Goal: Task Accomplishment & Management: Manage account settings

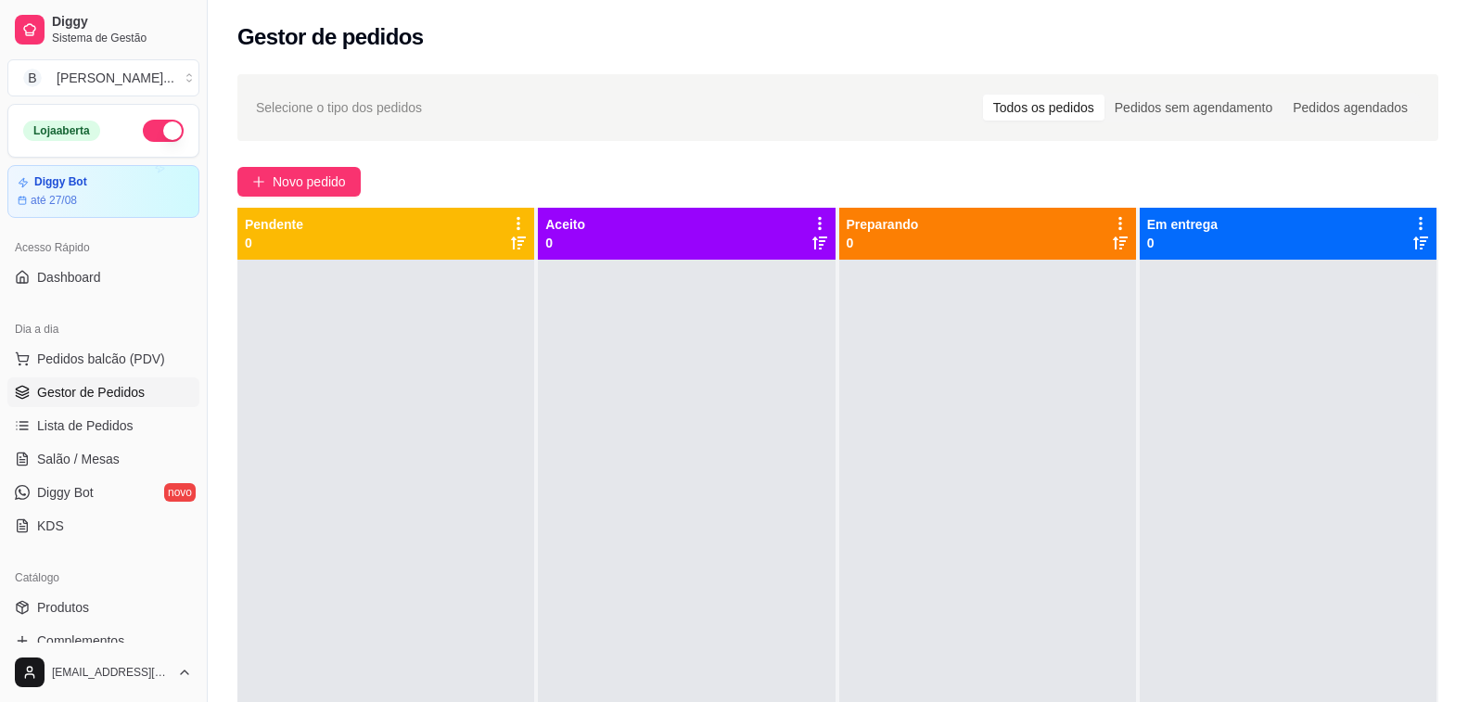
click at [1010, 619] on div at bounding box center [988, 611] width 297 height 702
click at [492, 28] on div "Gestor de pedidos" at bounding box center [837, 37] width 1201 height 30
click at [518, 112] on div "Selecione o tipo dos pedidos Todos os pedidos Pedidos sem agendamento Pedidos a…" at bounding box center [838, 108] width 1164 height 30
click at [492, 45] on div "Gestor de pedidos" at bounding box center [837, 37] width 1201 height 30
click at [206, 294] on button "Toggle Sidebar" at bounding box center [206, 351] width 15 height 702
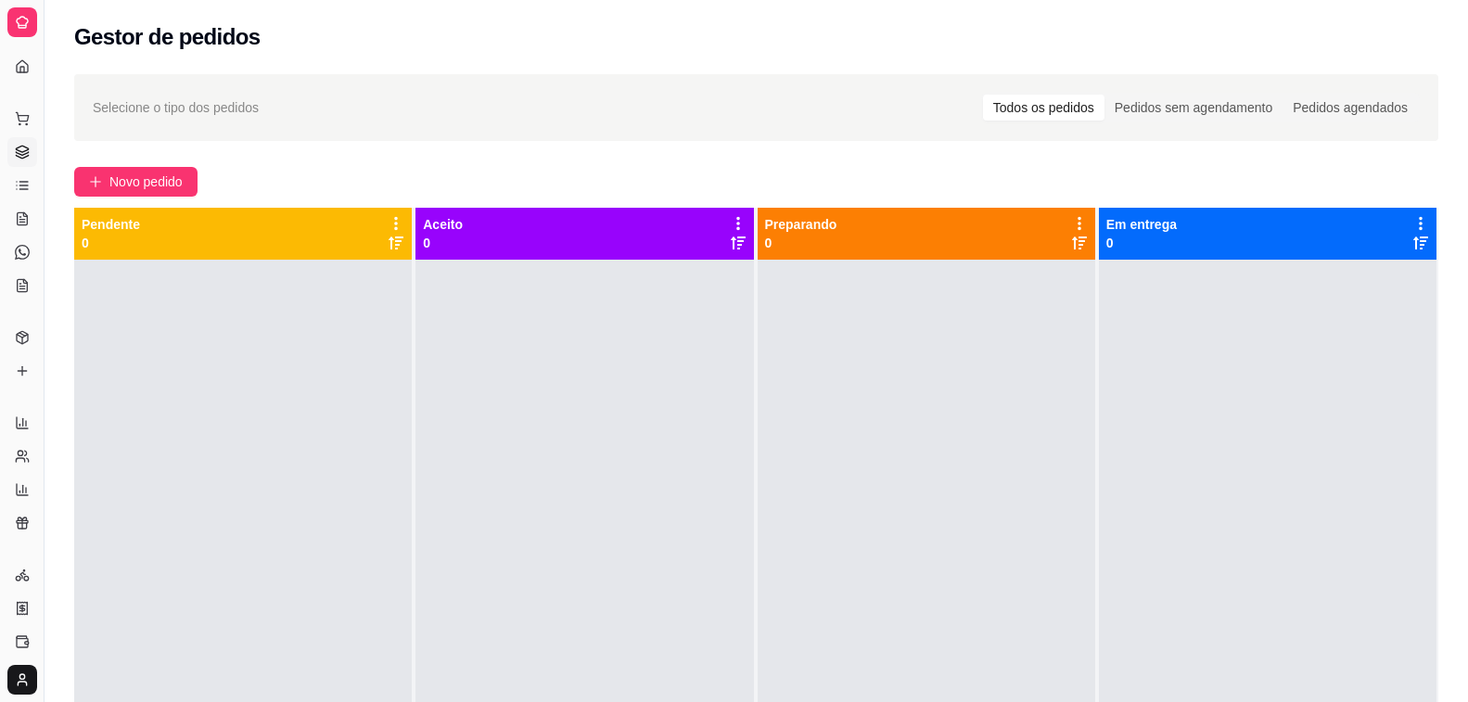
drag, startPoint x: 43, startPoint y: 415, endPoint x: 99, endPoint y: 412, distance: 56.7
click at [99, 412] on div "Diggy Sistema de Gestão B Brooks Burgue ... Loja aberta Diggy Bot Renovação aut…" at bounding box center [734, 492] width 1468 height 985
click at [45, 411] on button "Toggle Sidebar" at bounding box center [43, 351] width 15 height 702
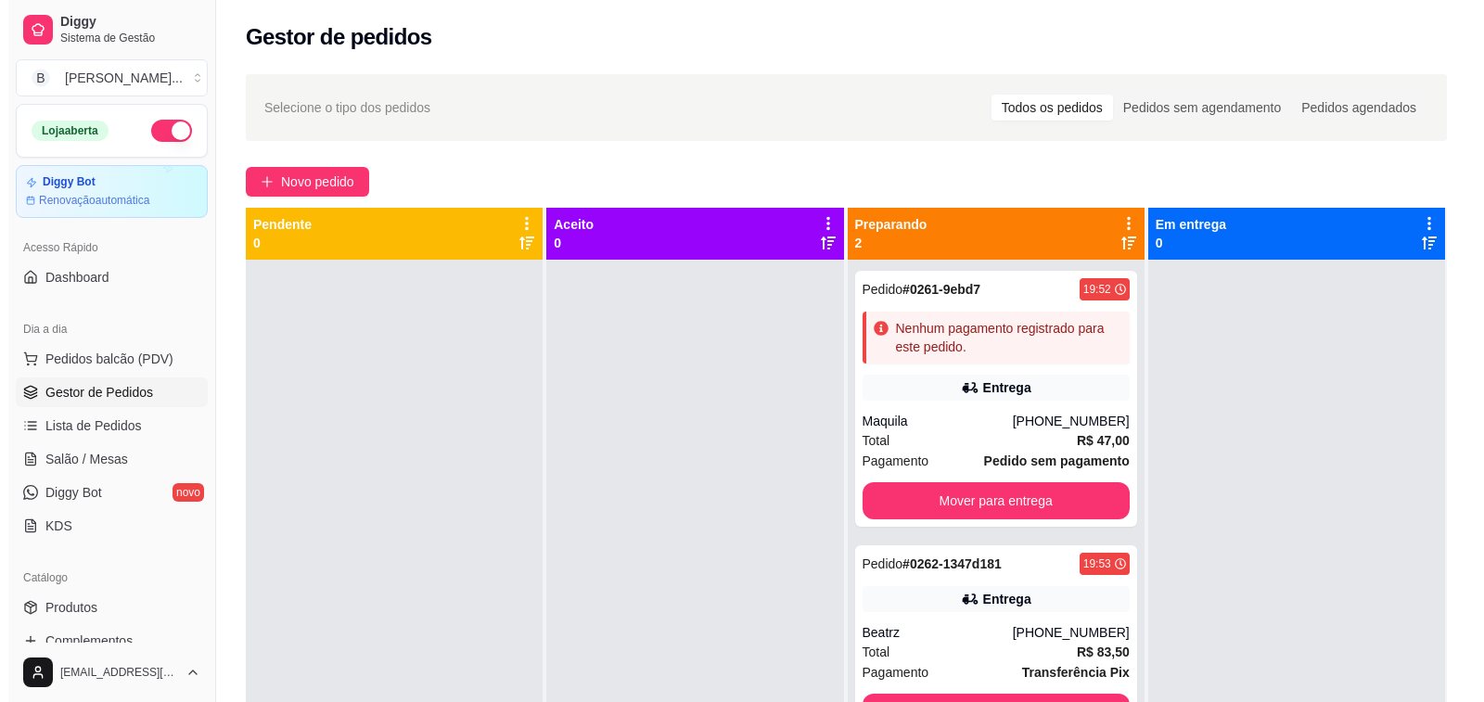
scroll to position [52, 0]
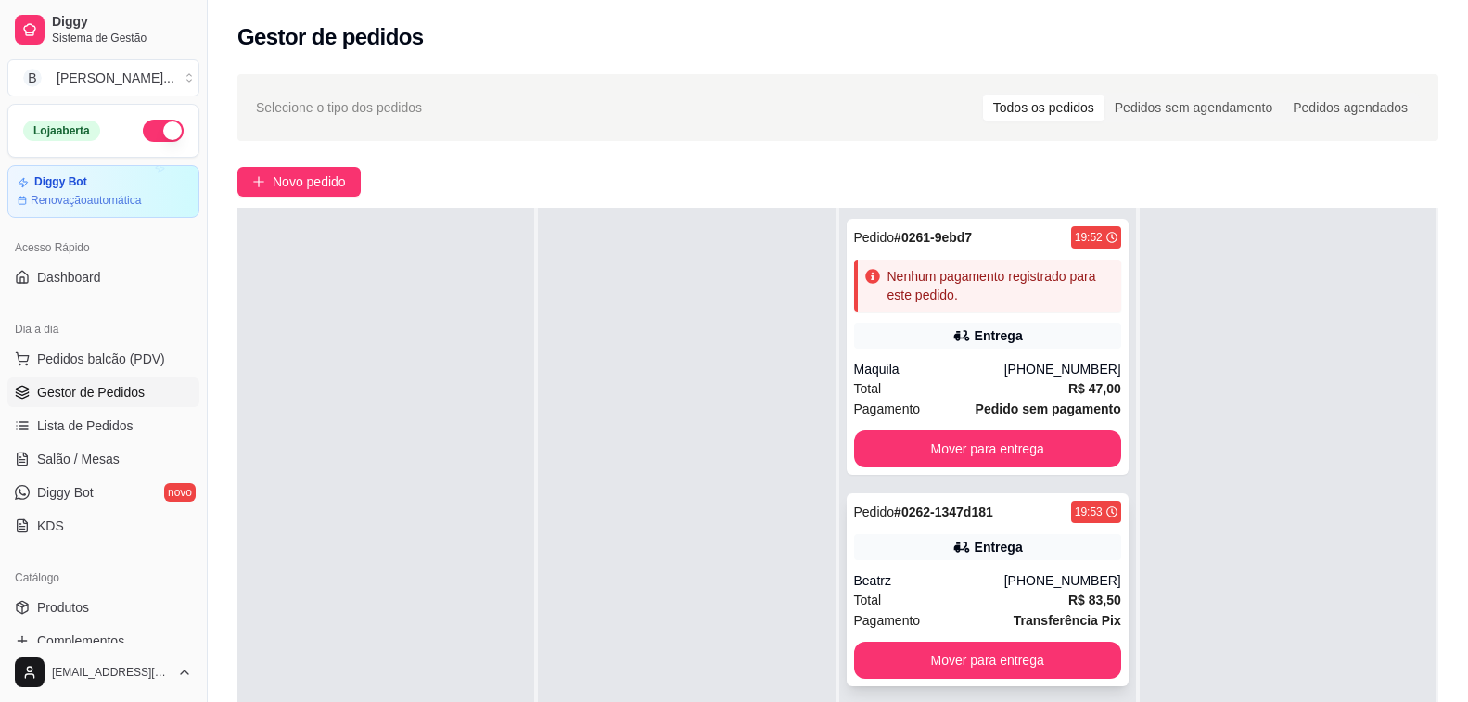
click at [968, 605] on div "Total R$ 83,50" at bounding box center [987, 600] width 267 height 20
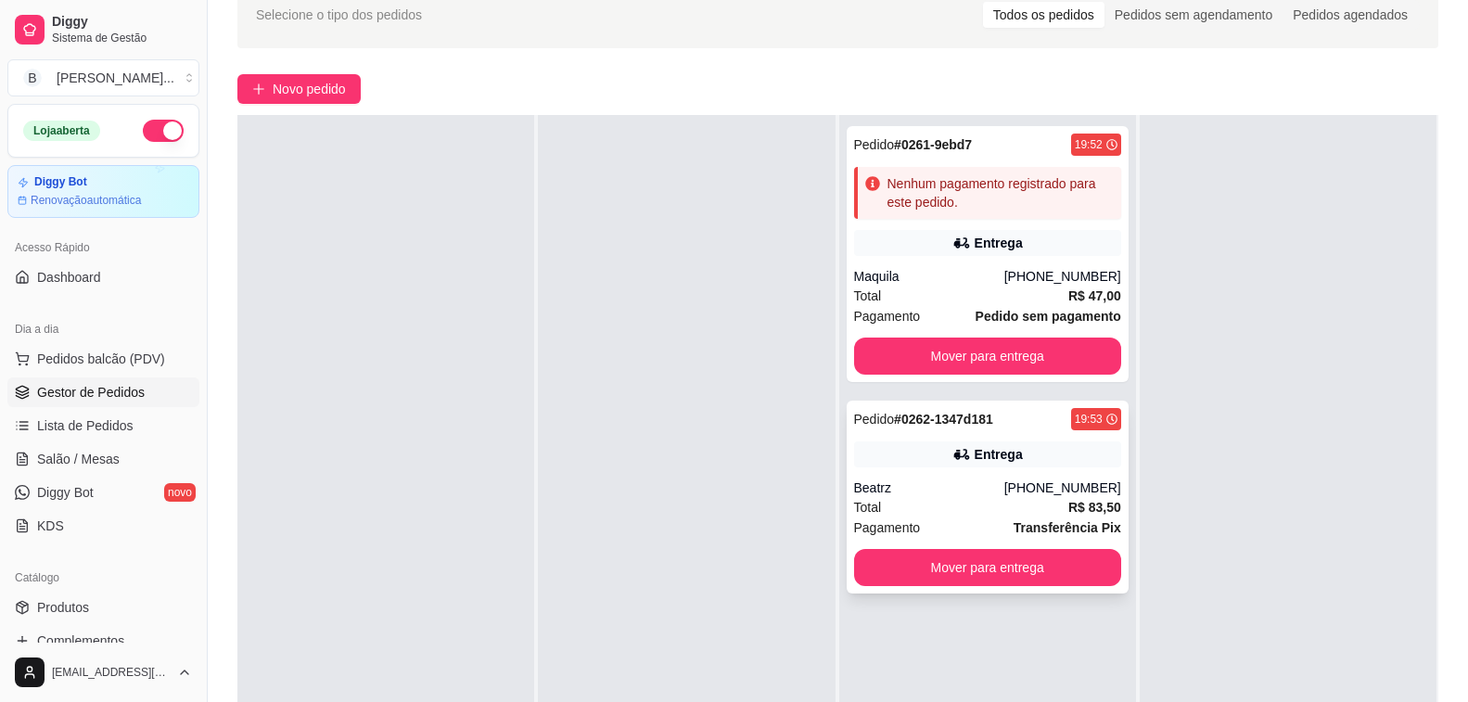
click at [883, 456] on div "Entrega" at bounding box center [987, 455] width 267 height 26
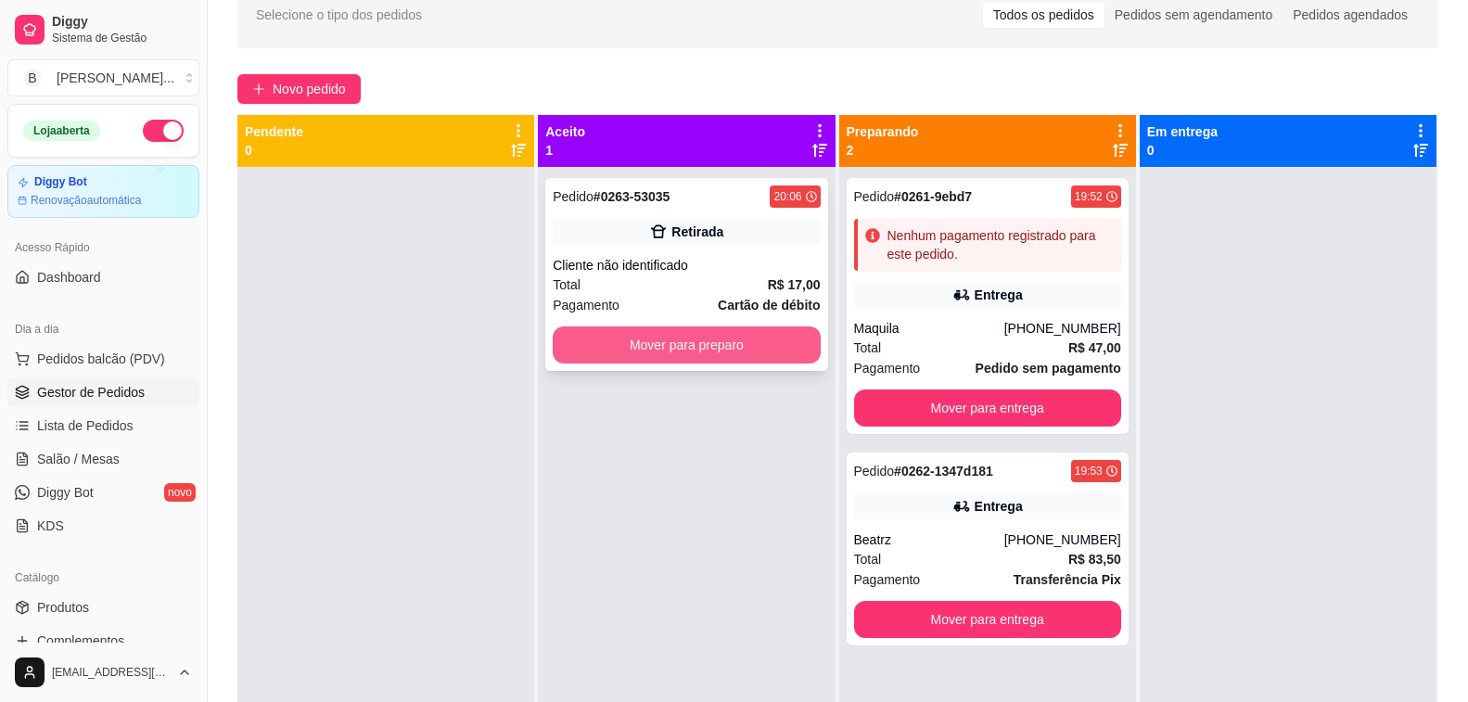
click at [684, 358] on button "Mover para preparo" at bounding box center [686, 345] width 267 height 37
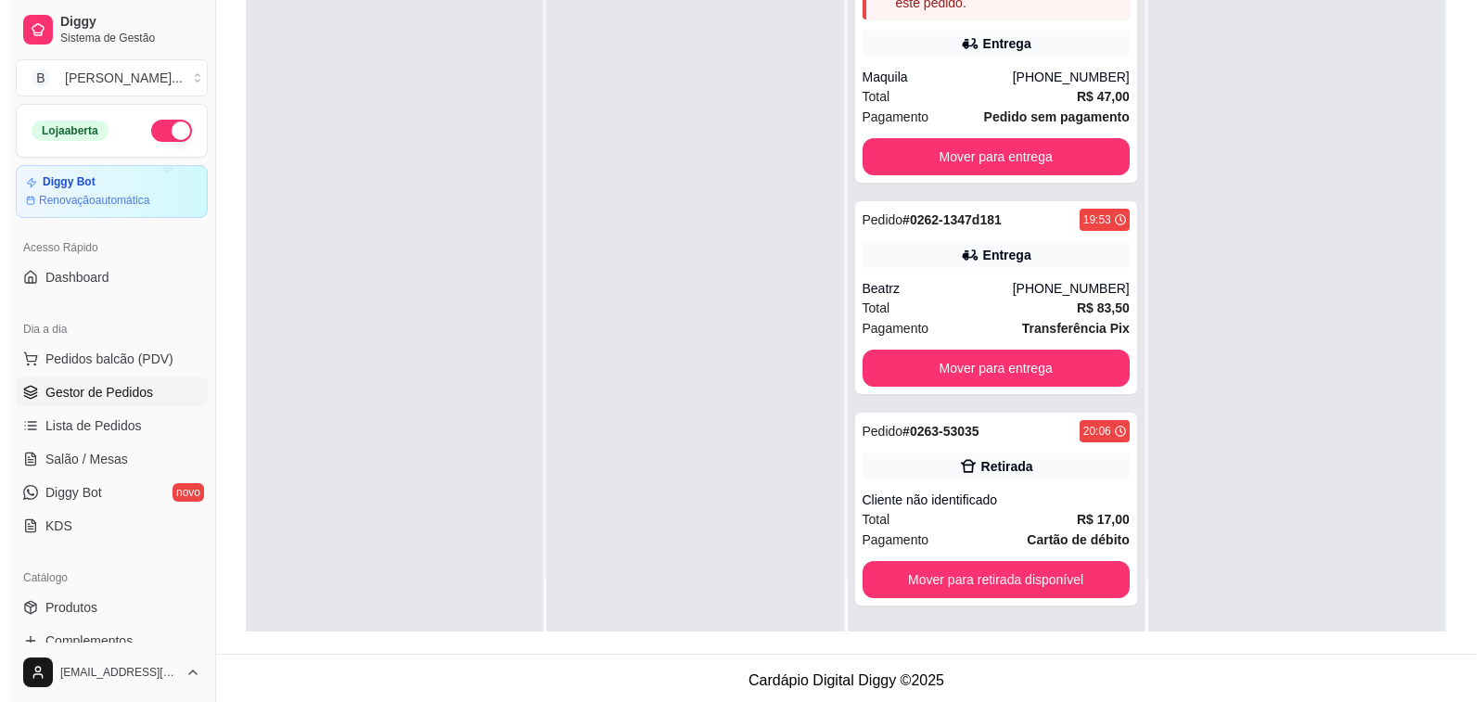
scroll to position [283, 0]
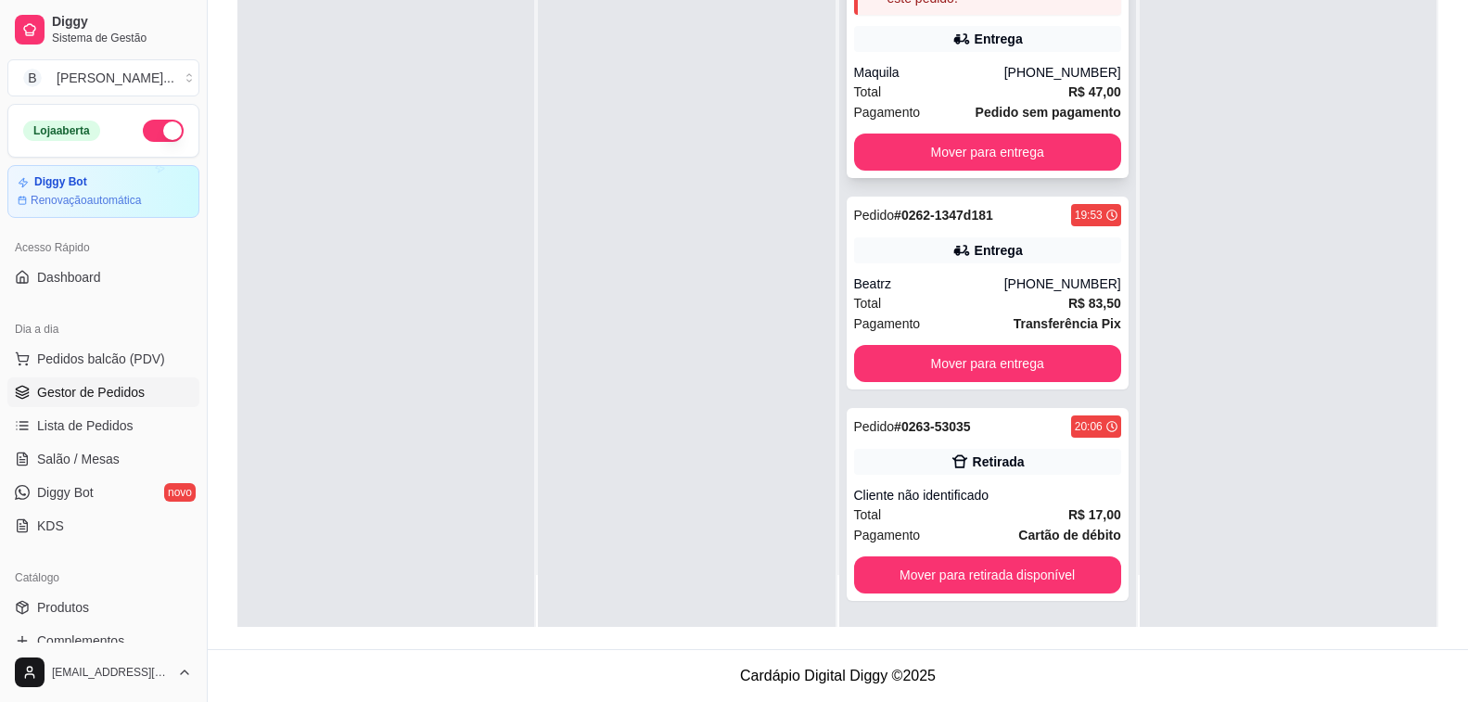
click at [953, 44] on icon at bounding box center [962, 39] width 19 height 19
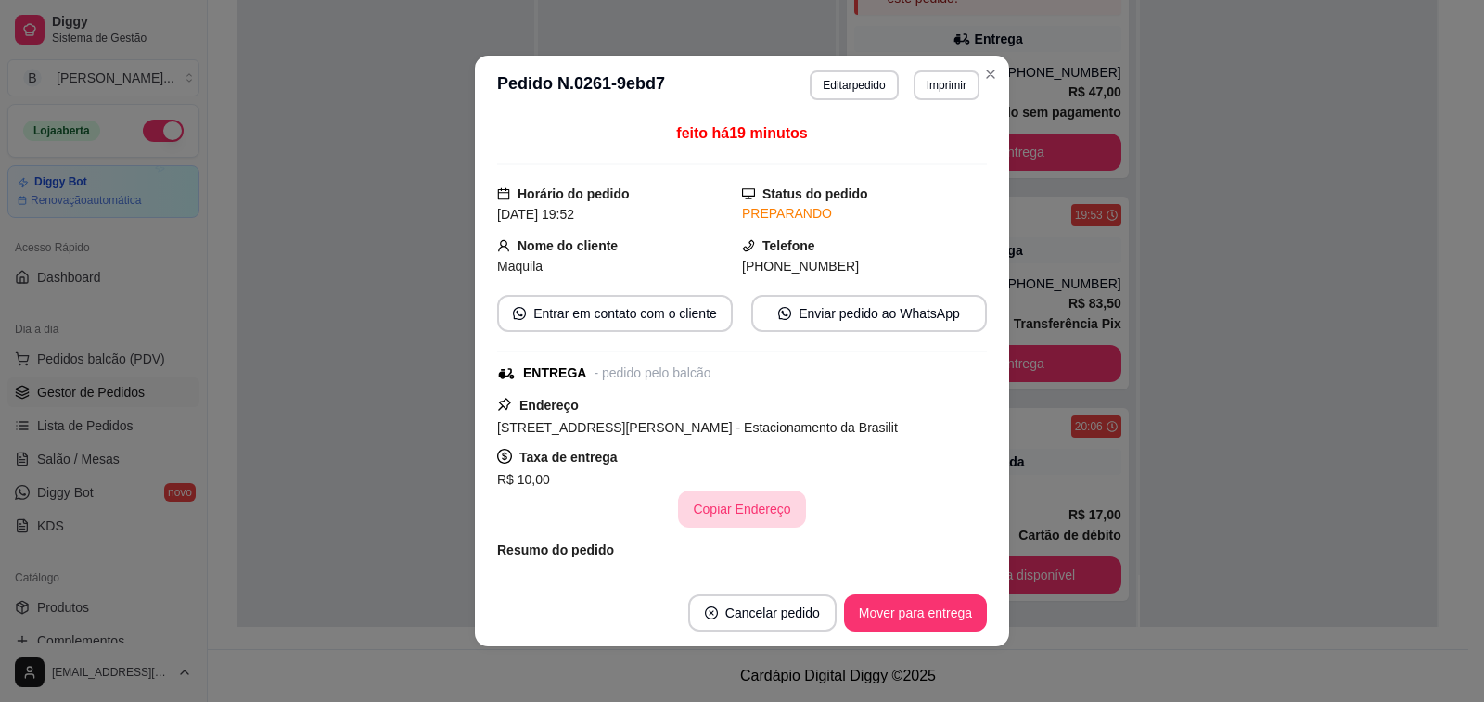
click at [712, 502] on button "Copiar Endereço" at bounding box center [741, 509] width 127 height 37
click at [911, 620] on button "Mover para entrega" at bounding box center [915, 613] width 143 height 37
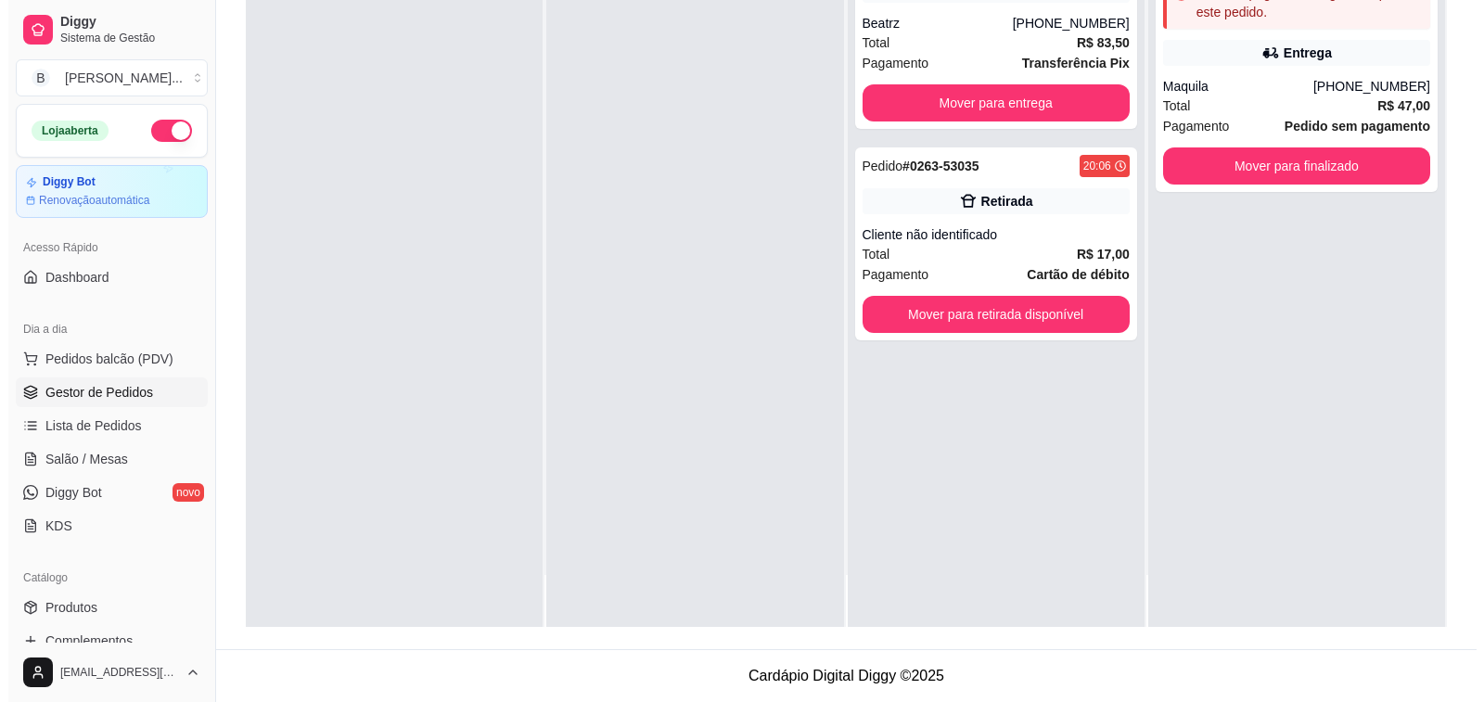
scroll to position [0, 0]
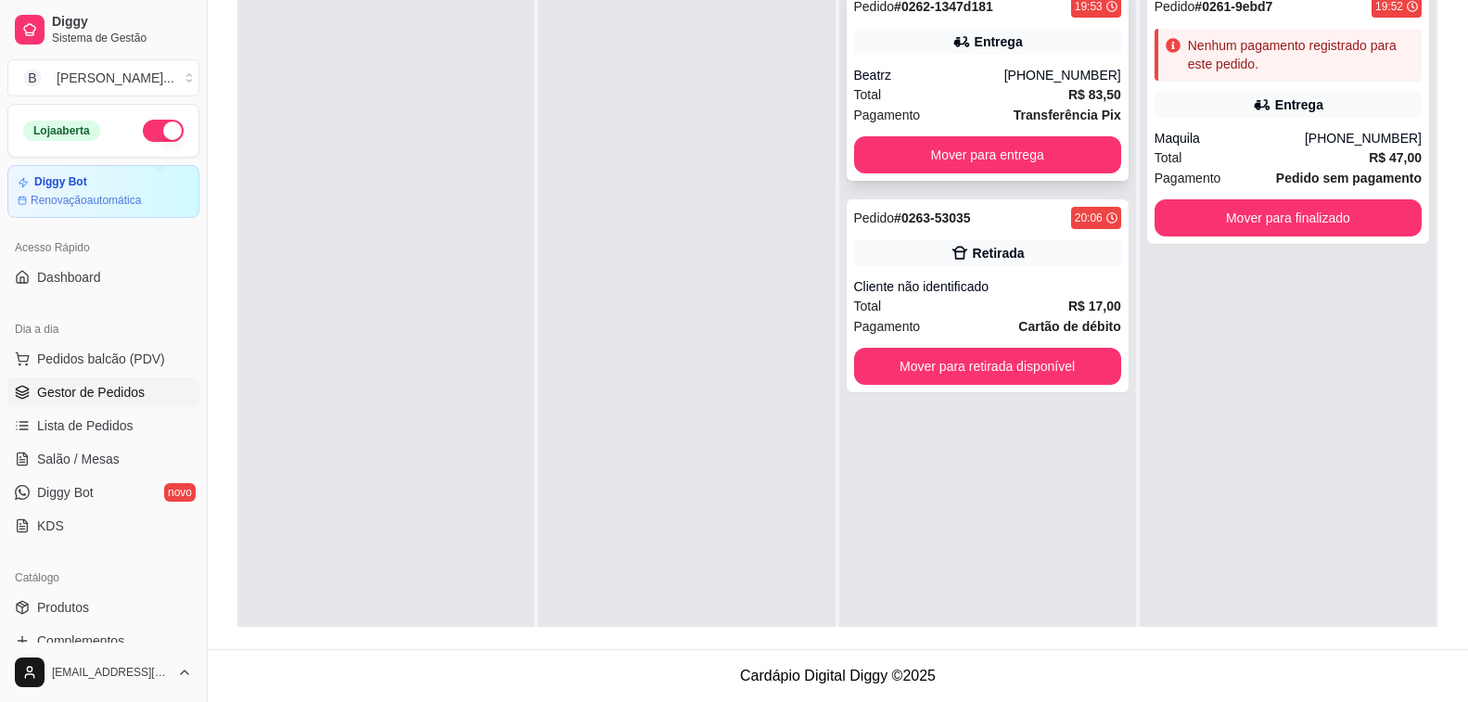
click at [969, 52] on div "Entrega" at bounding box center [987, 42] width 267 height 26
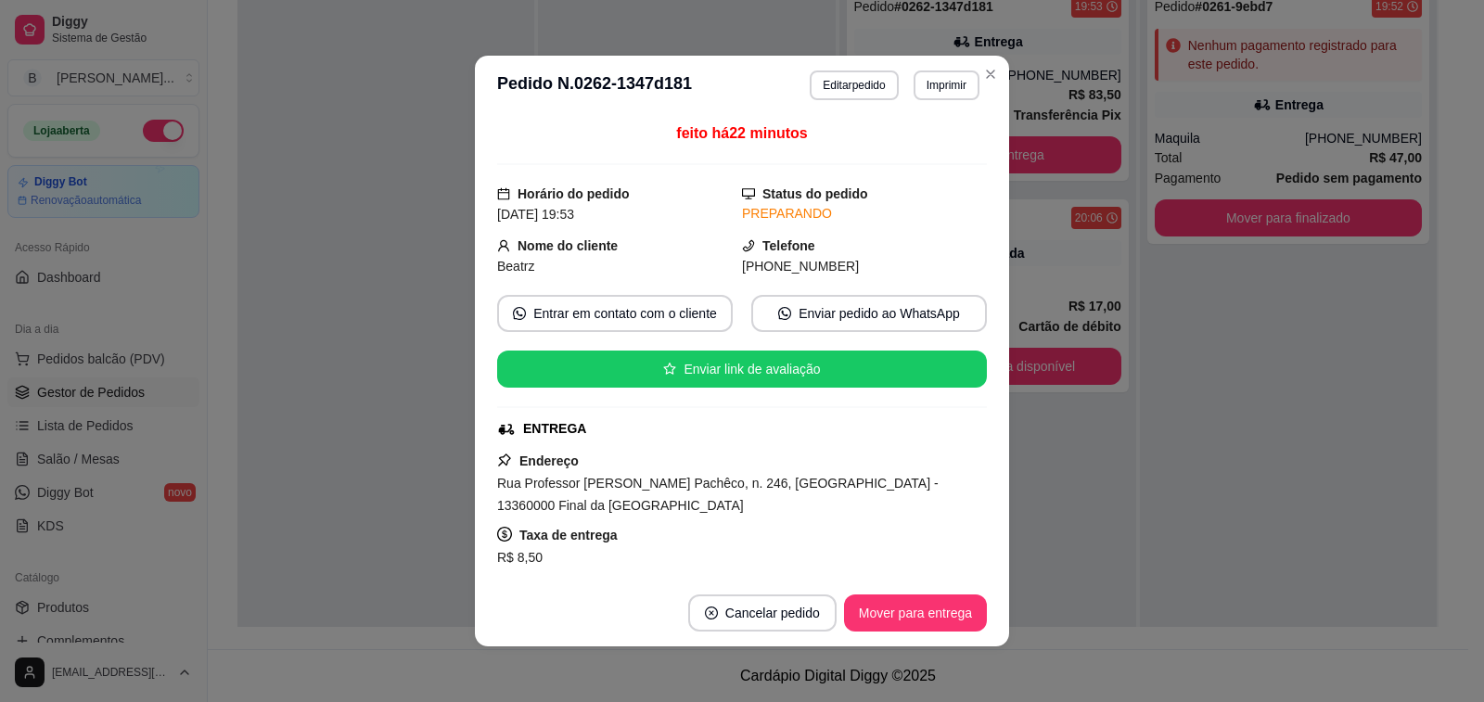
drag, startPoint x: 493, startPoint y: 478, endPoint x: 545, endPoint y: 477, distance: 52.9
click at [540, 478] on span "Rua Professor [PERSON_NAME] Pachêco, n. 246, [GEOGRAPHIC_DATA] - 13360000 Final…" at bounding box center [718, 494] width 442 height 37
drag, startPoint x: 545, startPoint y: 477, endPoint x: 578, endPoint y: 478, distance: 32.5
click at [578, 478] on span "Rua Professor [PERSON_NAME] Pachêco, n. 246, [GEOGRAPHIC_DATA] - 13360000 Final…" at bounding box center [718, 494] width 442 height 37
drag, startPoint x: 640, startPoint y: 481, endPoint x: 677, endPoint y: 485, distance: 37.4
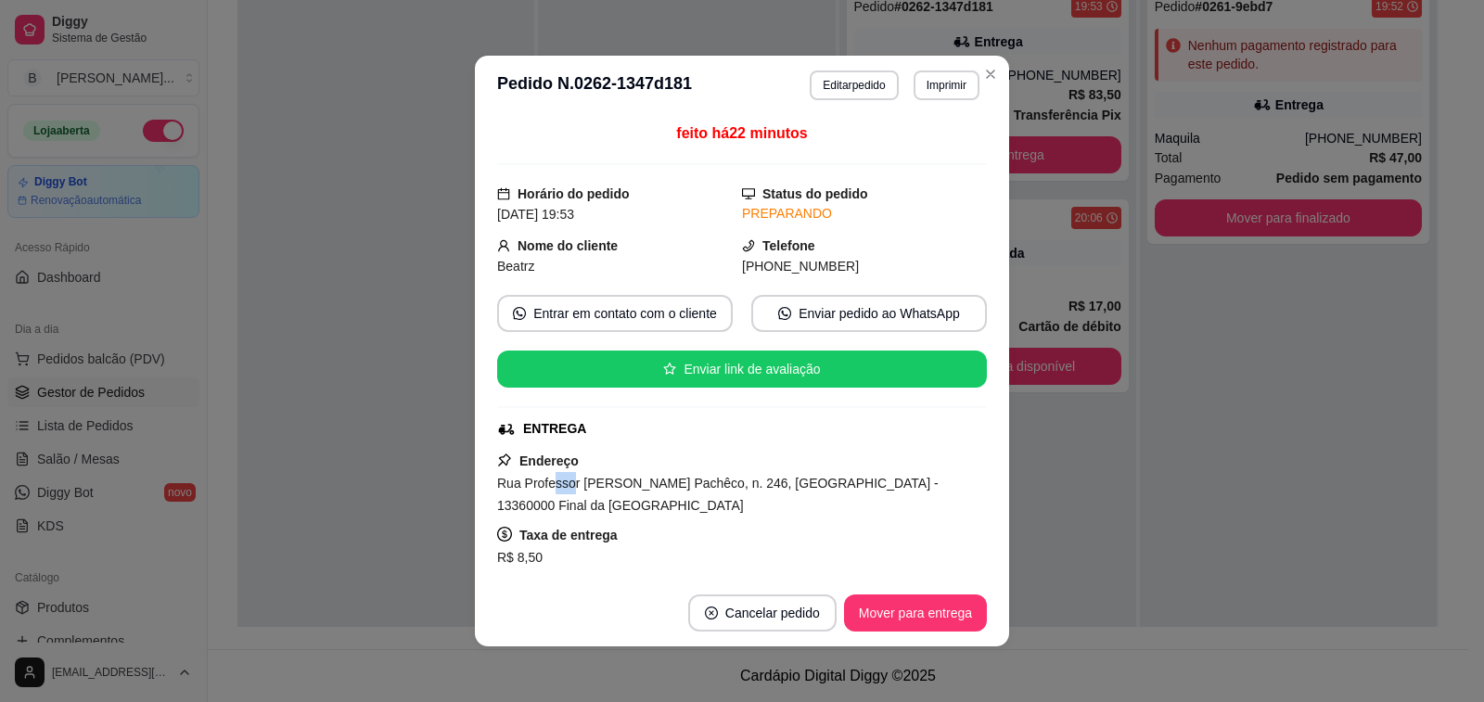
click at [676, 485] on span "Rua Professor [PERSON_NAME] Pachêco, n. 246, [GEOGRAPHIC_DATA] - 13360000 Final…" at bounding box center [718, 494] width 442 height 37
click at [665, 529] on div "Taxa de entrega R$ 8,50" at bounding box center [742, 546] width 490 height 45
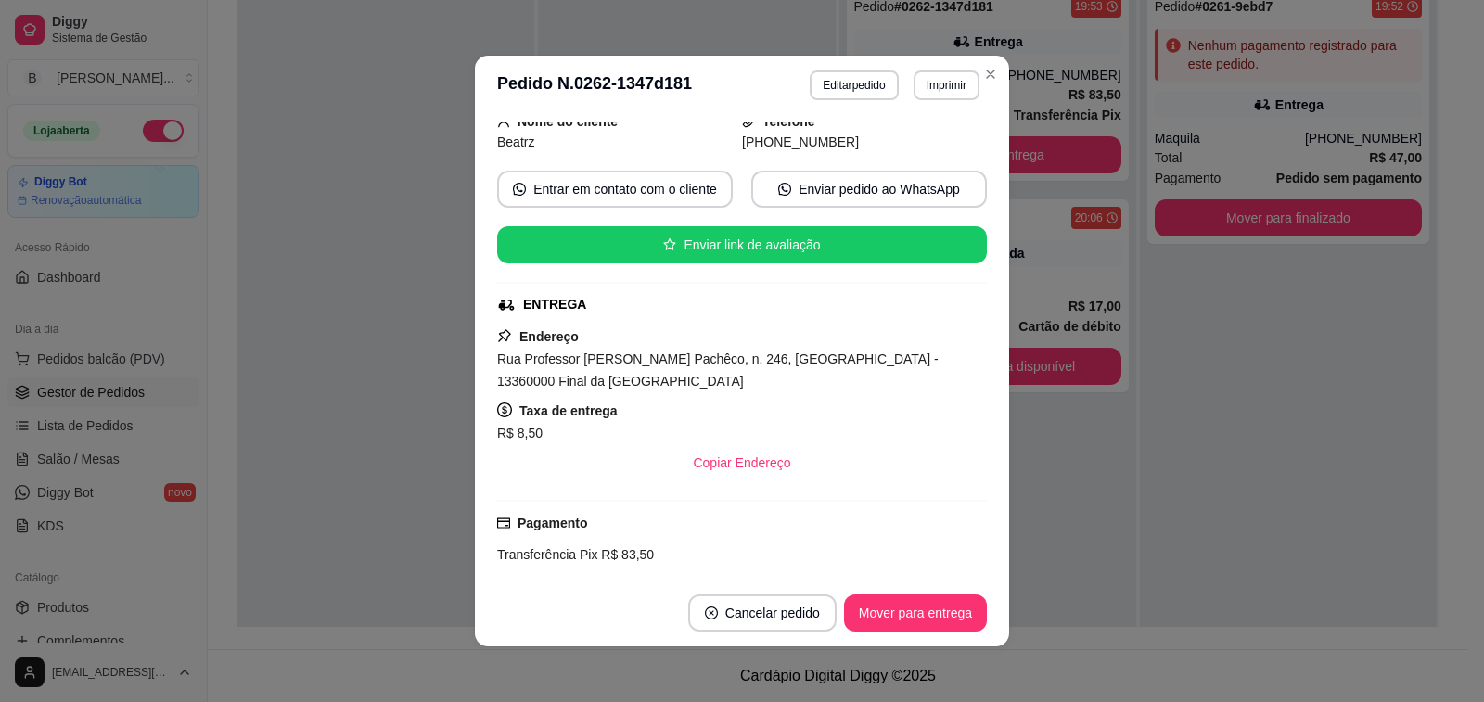
scroll to position [133, 0]
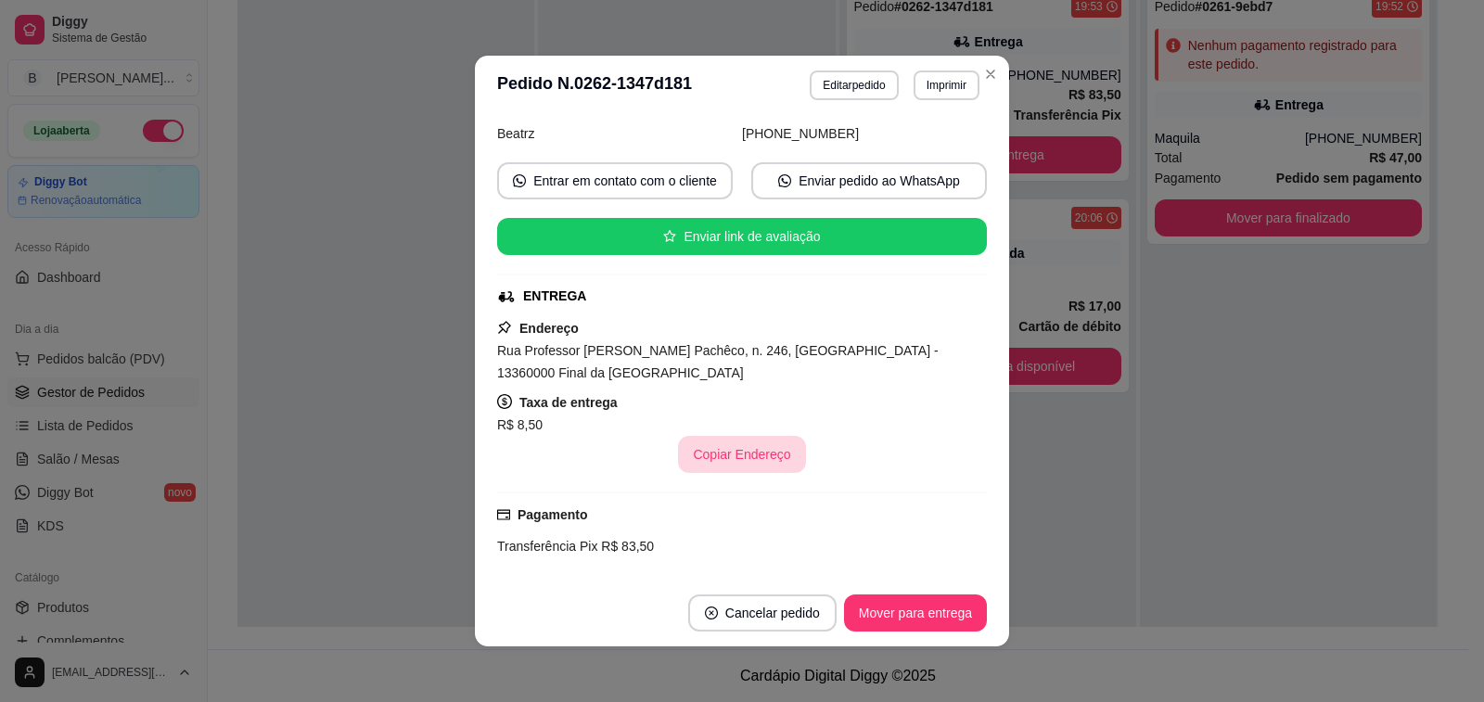
click at [716, 458] on button "Copiar Endereço" at bounding box center [741, 454] width 127 height 37
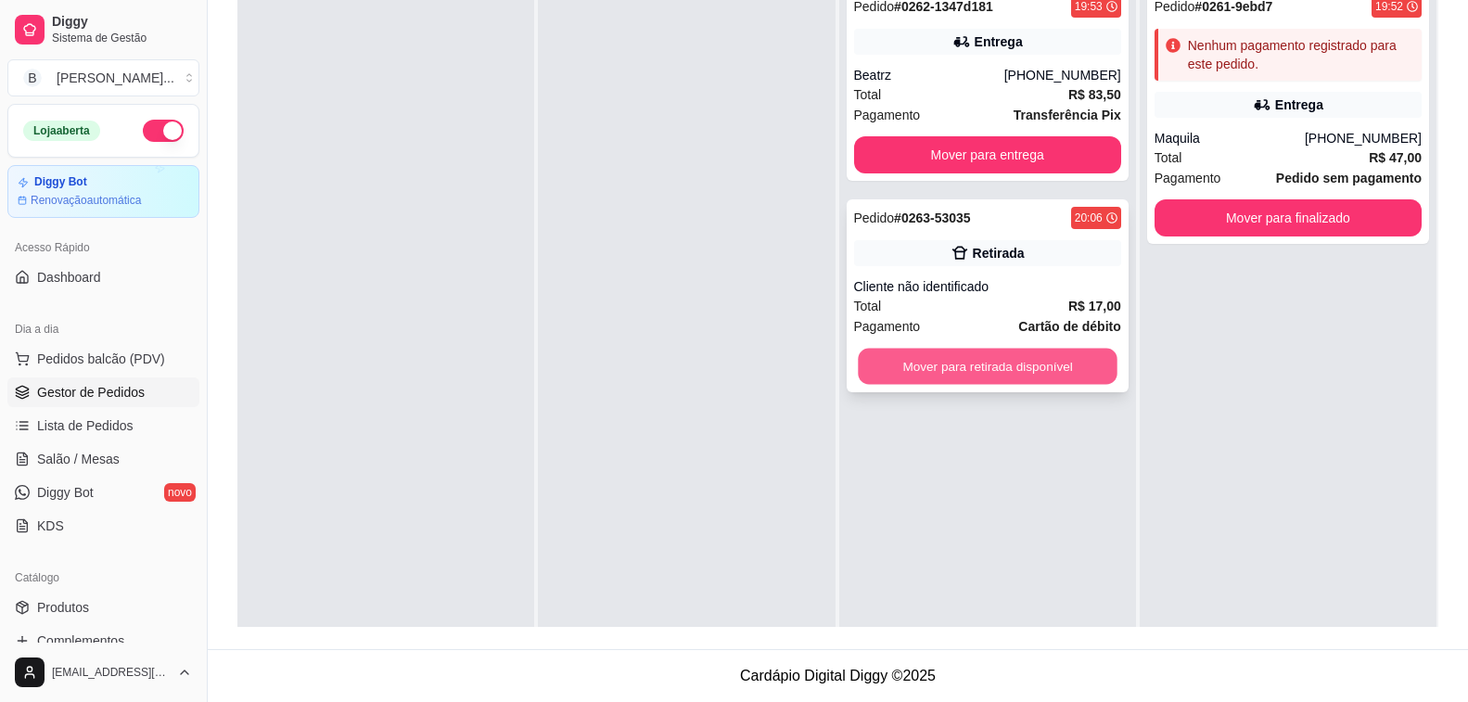
click at [1008, 369] on button "Mover para retirada disponível" at bounding box center [988, 367] width 260 height 36
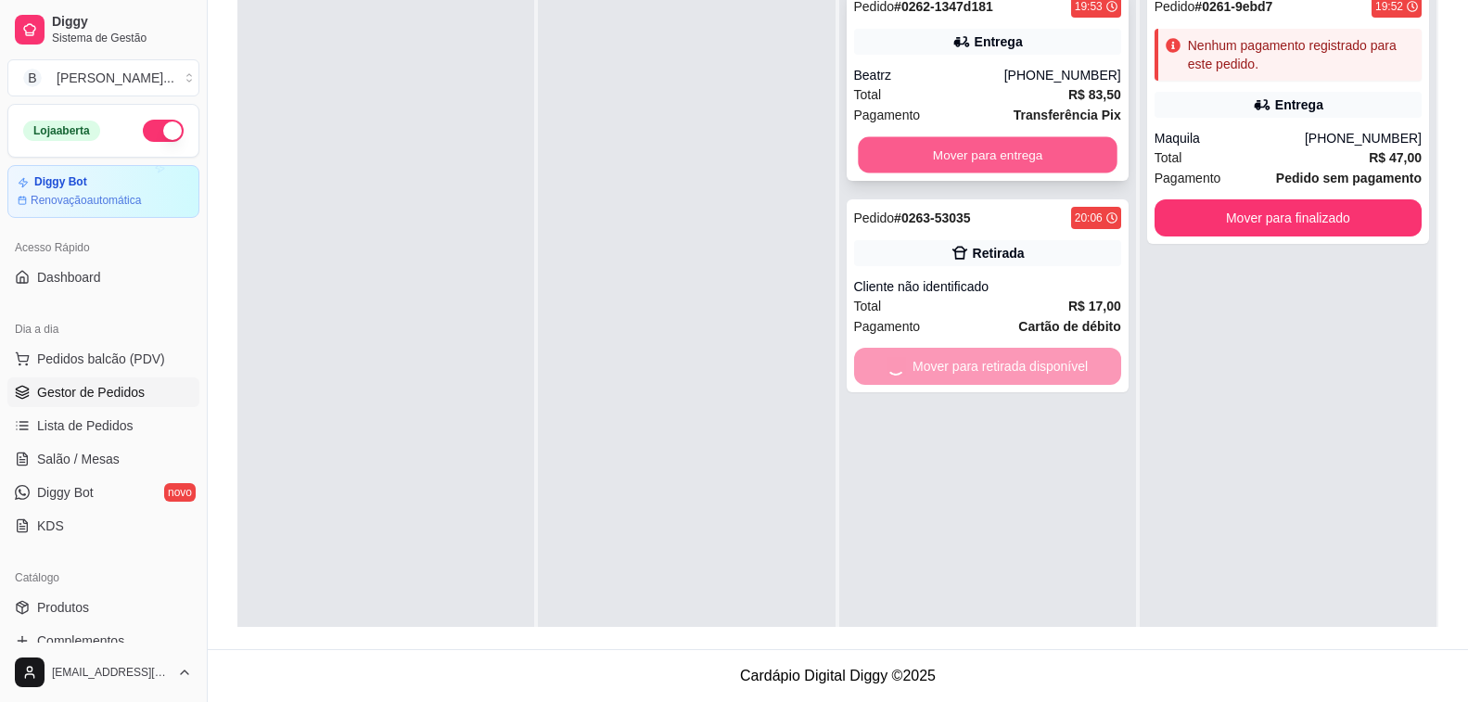
click at [1024, 160] on button "Mover para entrega" at bounding box center [988, 155] width 260 height 36
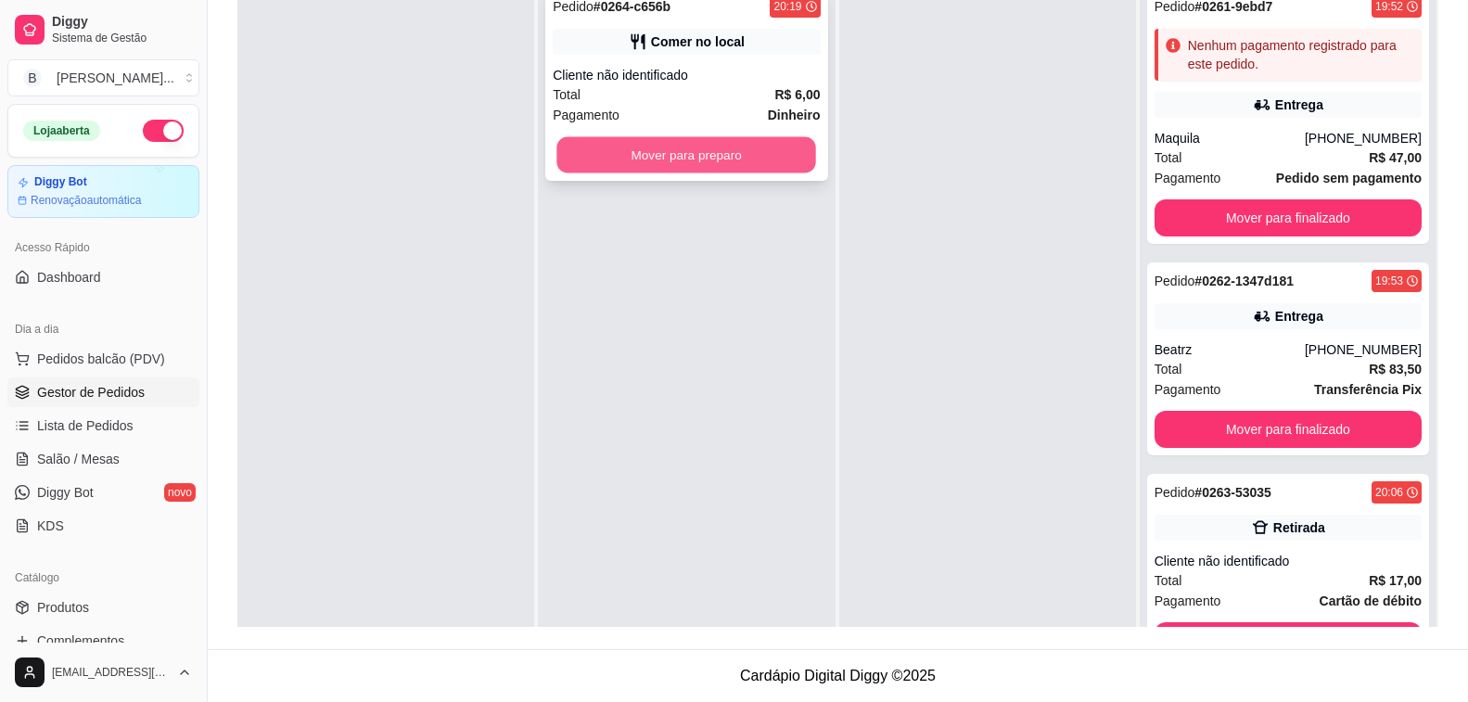
click at [635, 172] on button "Mover para preparo" at bounding box center [688, 155] width 260 height 36
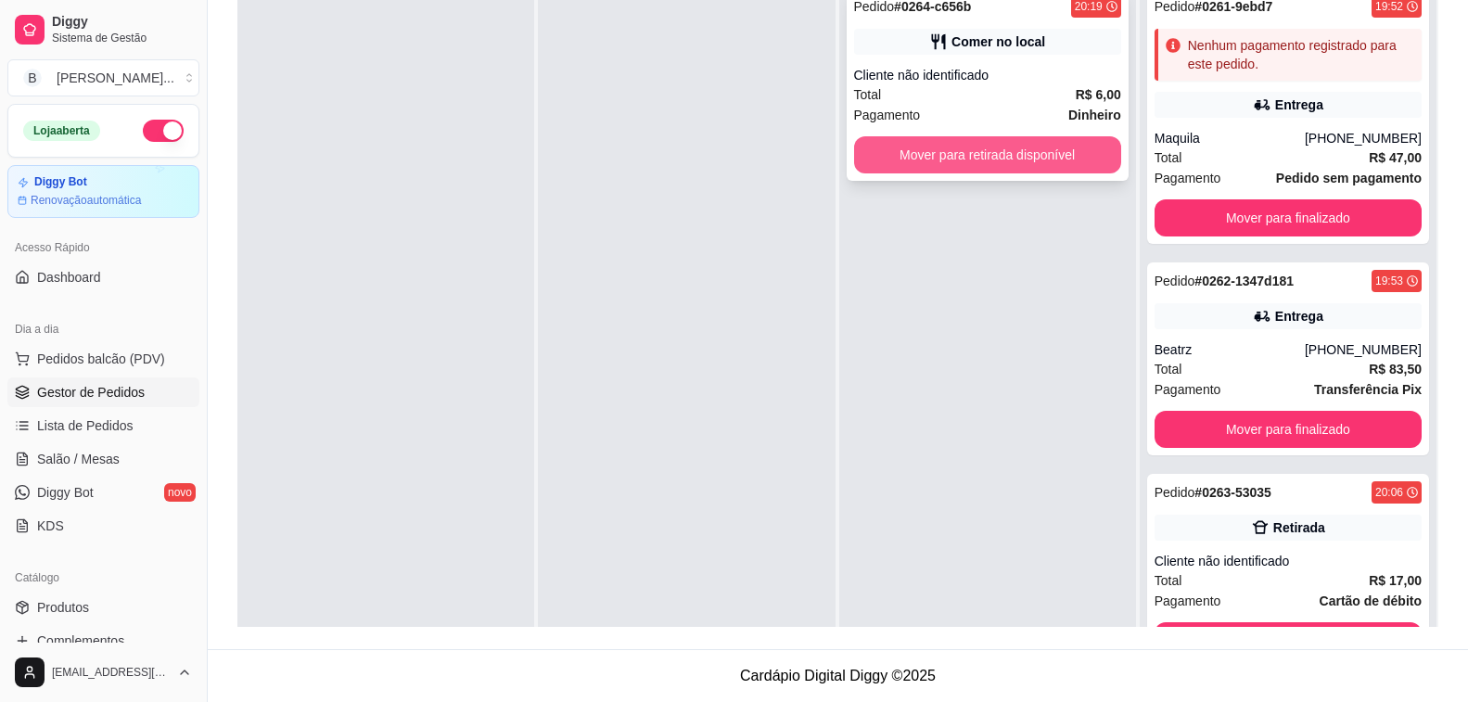
click at [1009, 144] on button "Mover para retirada disponível" at bounding box center [987, 154] width 267 height 37
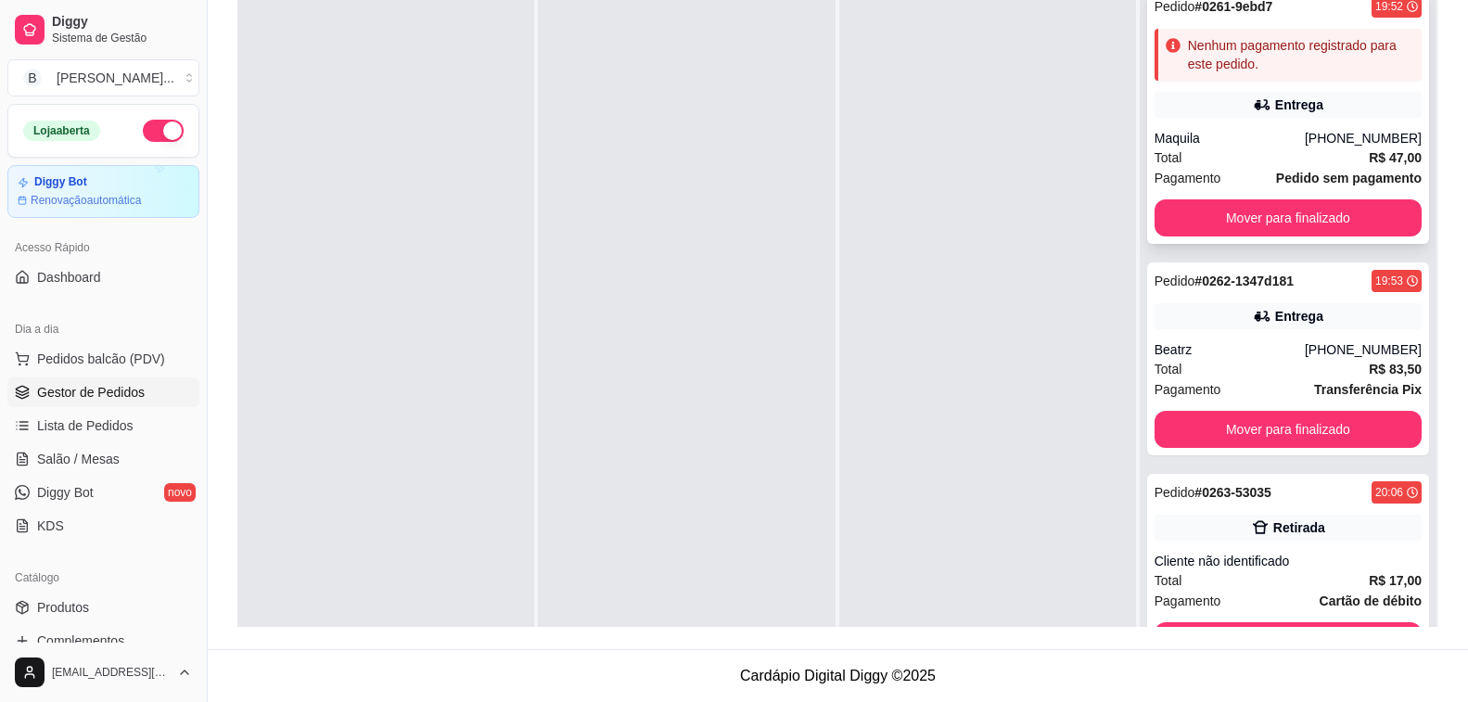
click at [1212, 147] on div "Total R$ 47,00" at bounding box center [1288, 157] width 267 height 20
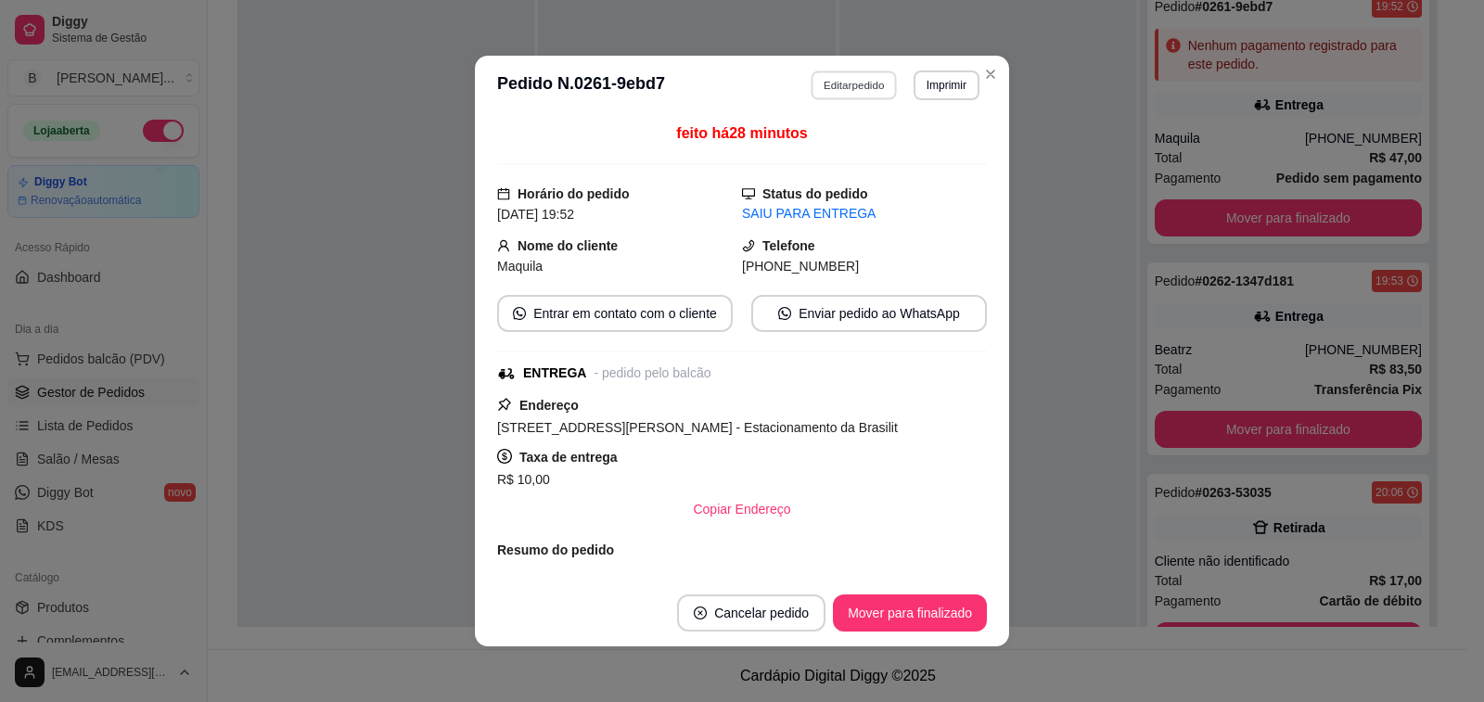
click at [827, 93] on button "Editar pedido" at bounding box center [855, 85] width 86 height 29
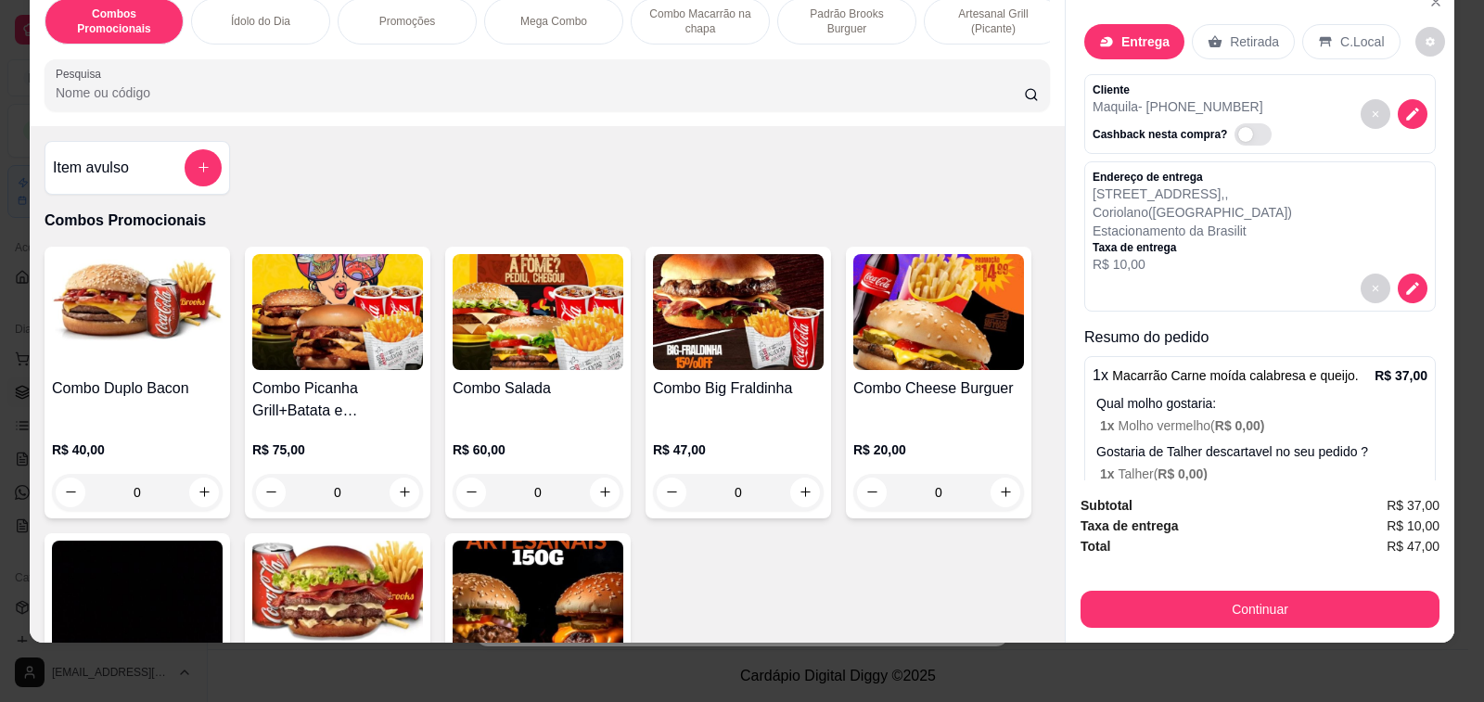
scroll to position [0, 0]
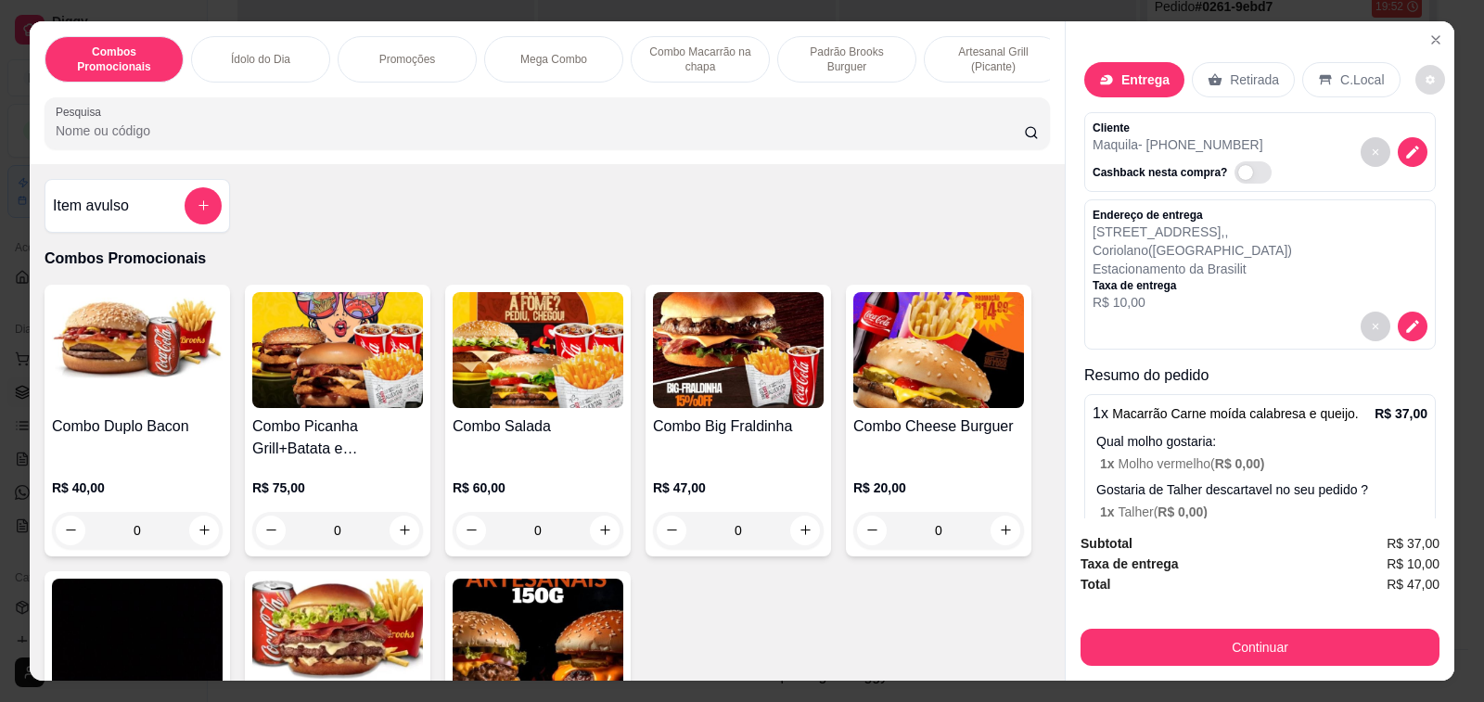
click at [1416, 70] on button "decrease-product-quantity" at bounding box center [1431, 80] width 30 height 30
click at [1361, 29] on div "Entrega Retirada C.Local Cliente Maquila - [PHONE_NUMBER] Cashback nesta compra…" at bounding box center [1260, 270] width 389 height 498
click at [1429, 38] on icon "Close" at bounding box center [1436, 39] width 15 height 15
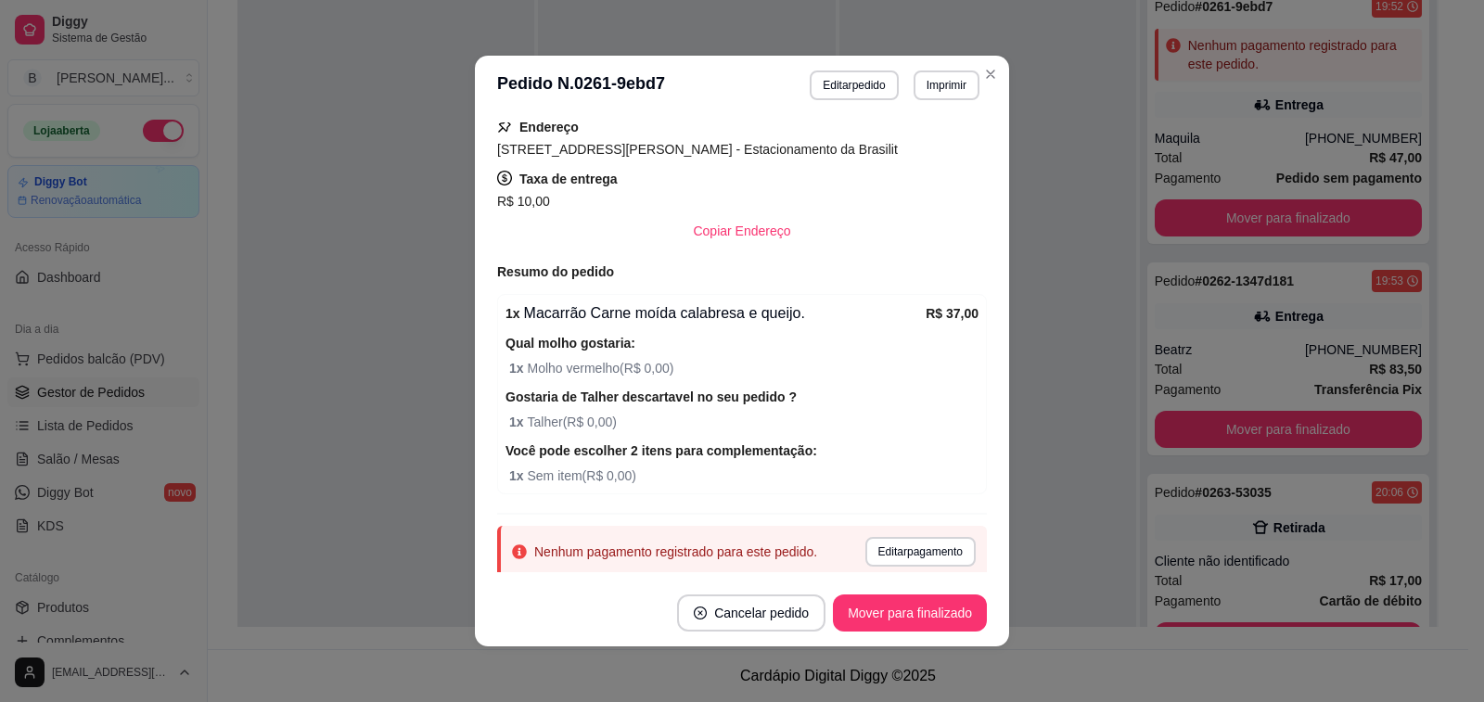
scroll to position [337, 0]
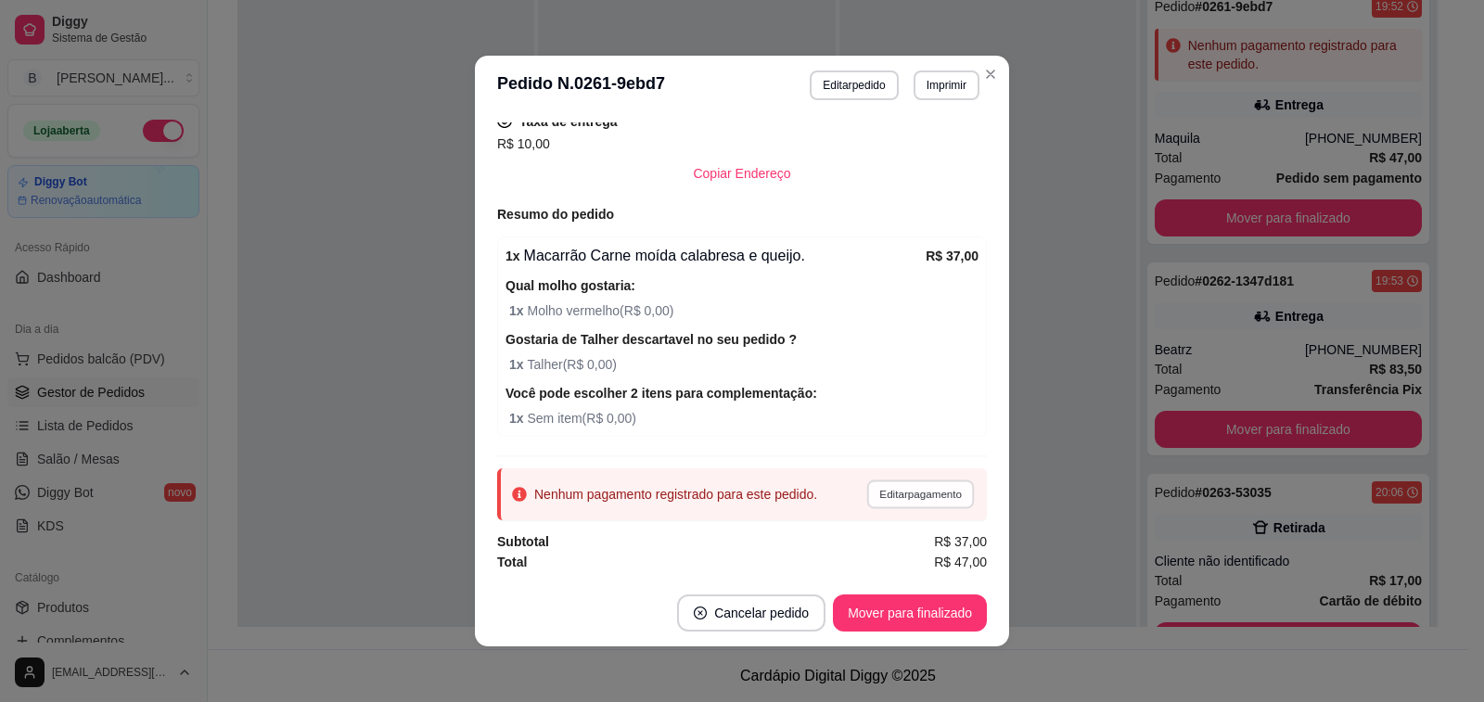
click at [866, 492] on button "Editar pagamento" at bounding box center [920, 494] width 108 height 29
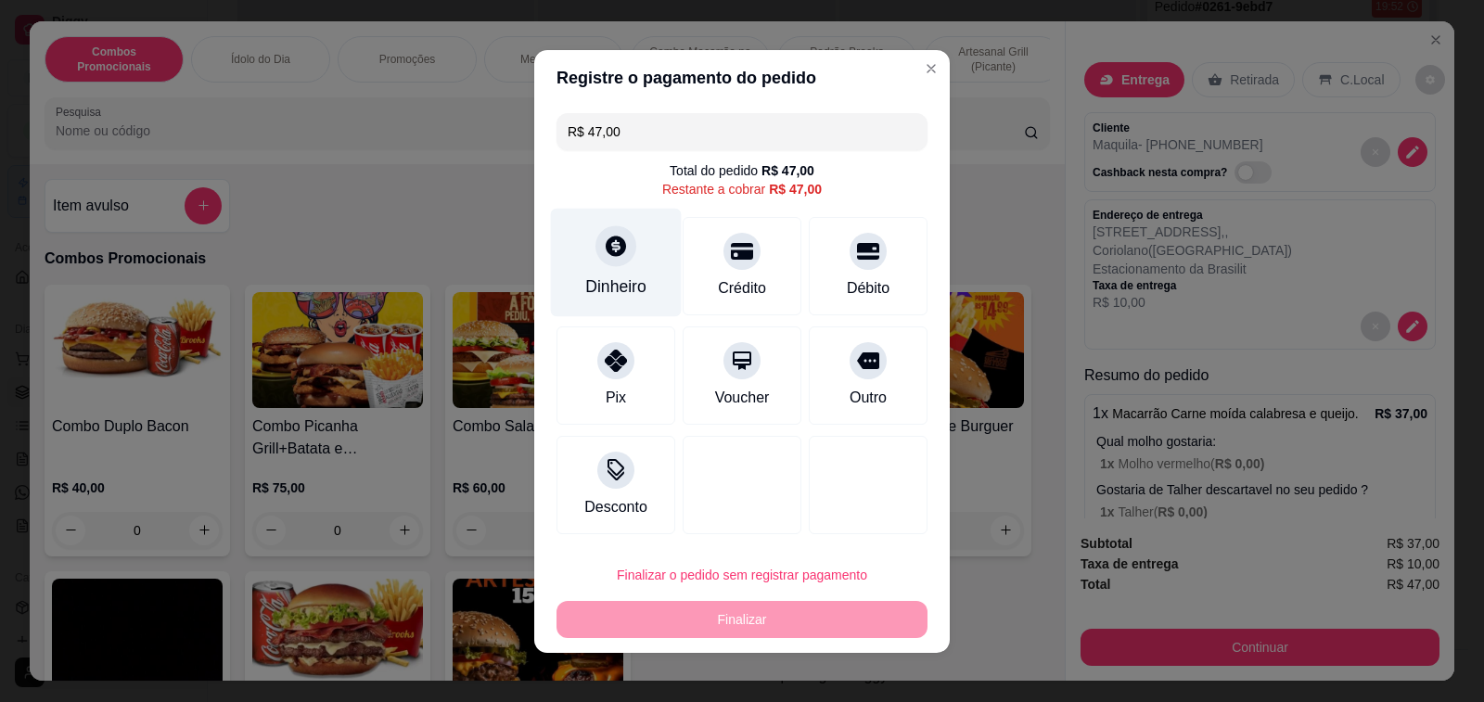
click at [648, 268] on div "Dinheiro" at bounding box center [616, 262] width 131 height 109
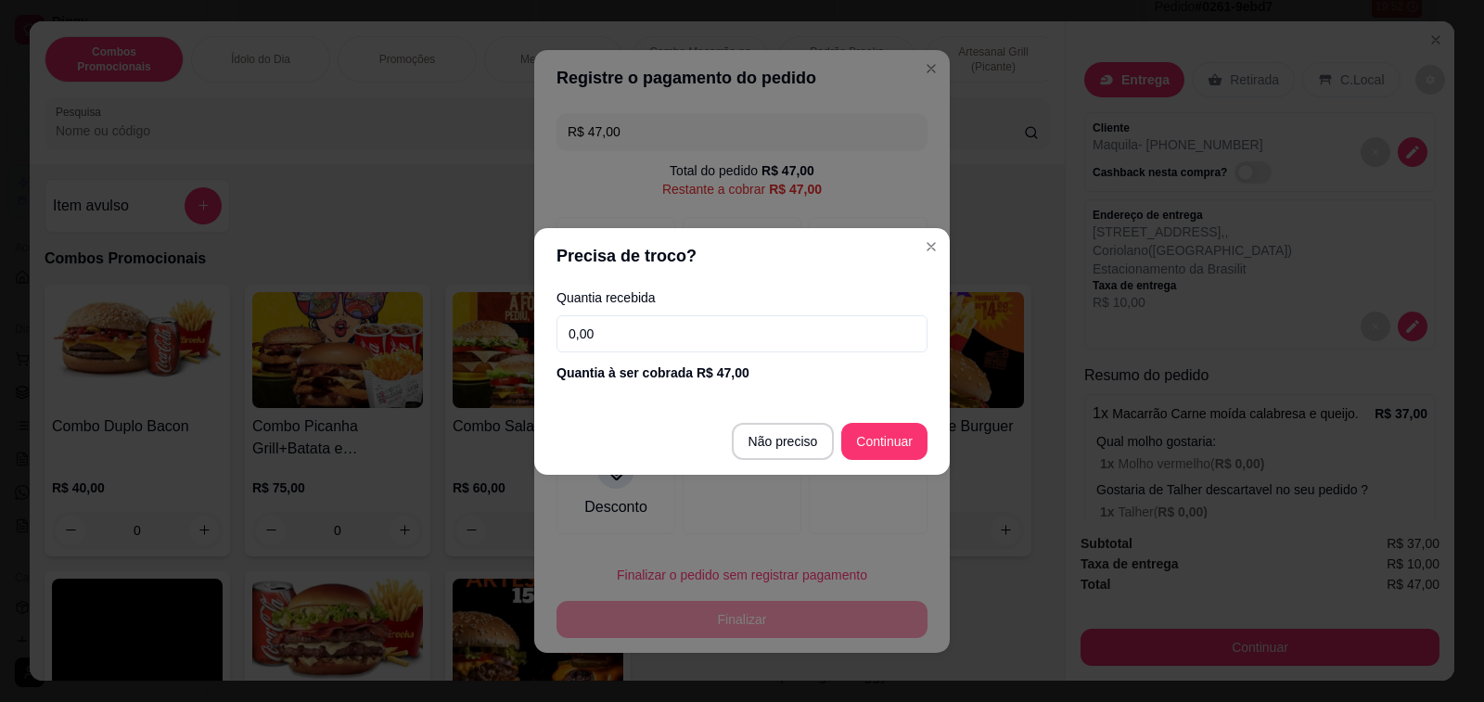
click at [706, 343] on input "0,00" at bounding box center [742, 333] width 371 height 37
type input "100,00"
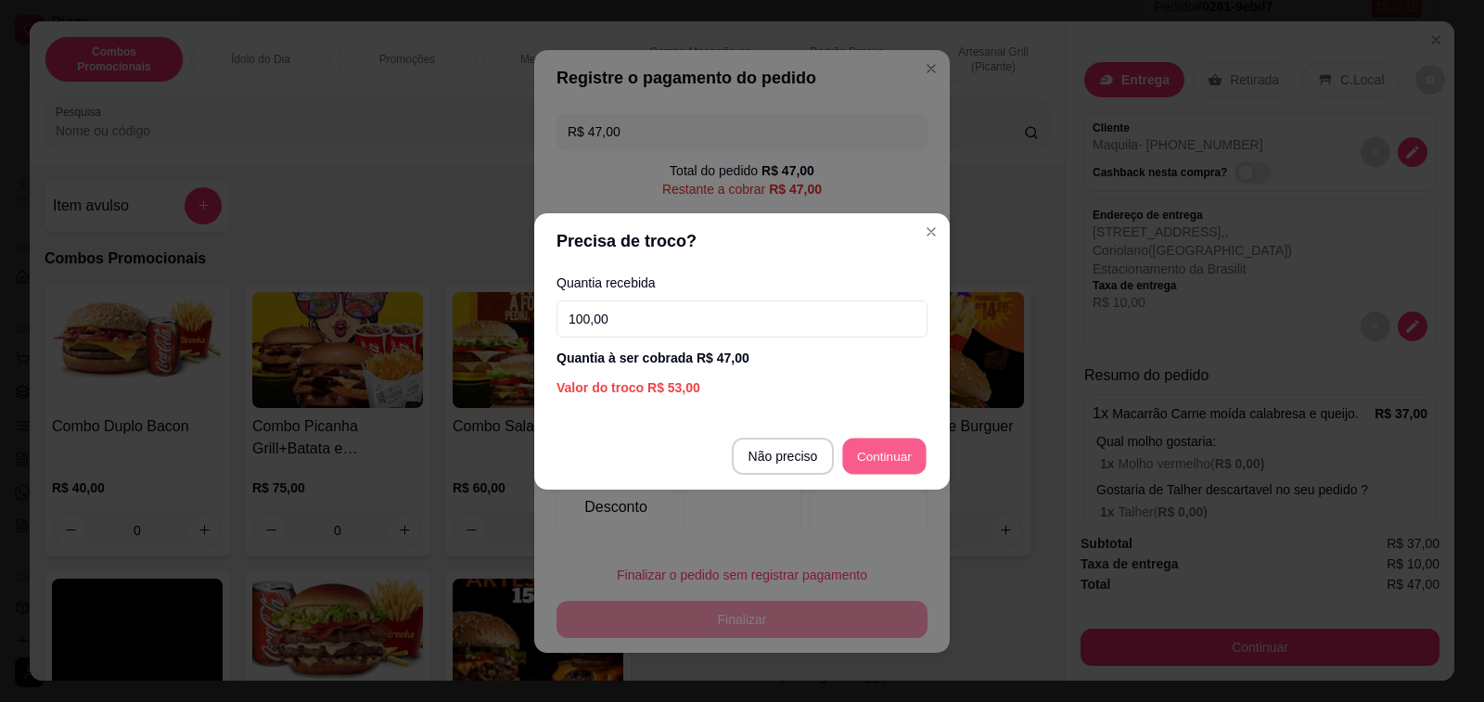
type input "R$ 0,00"
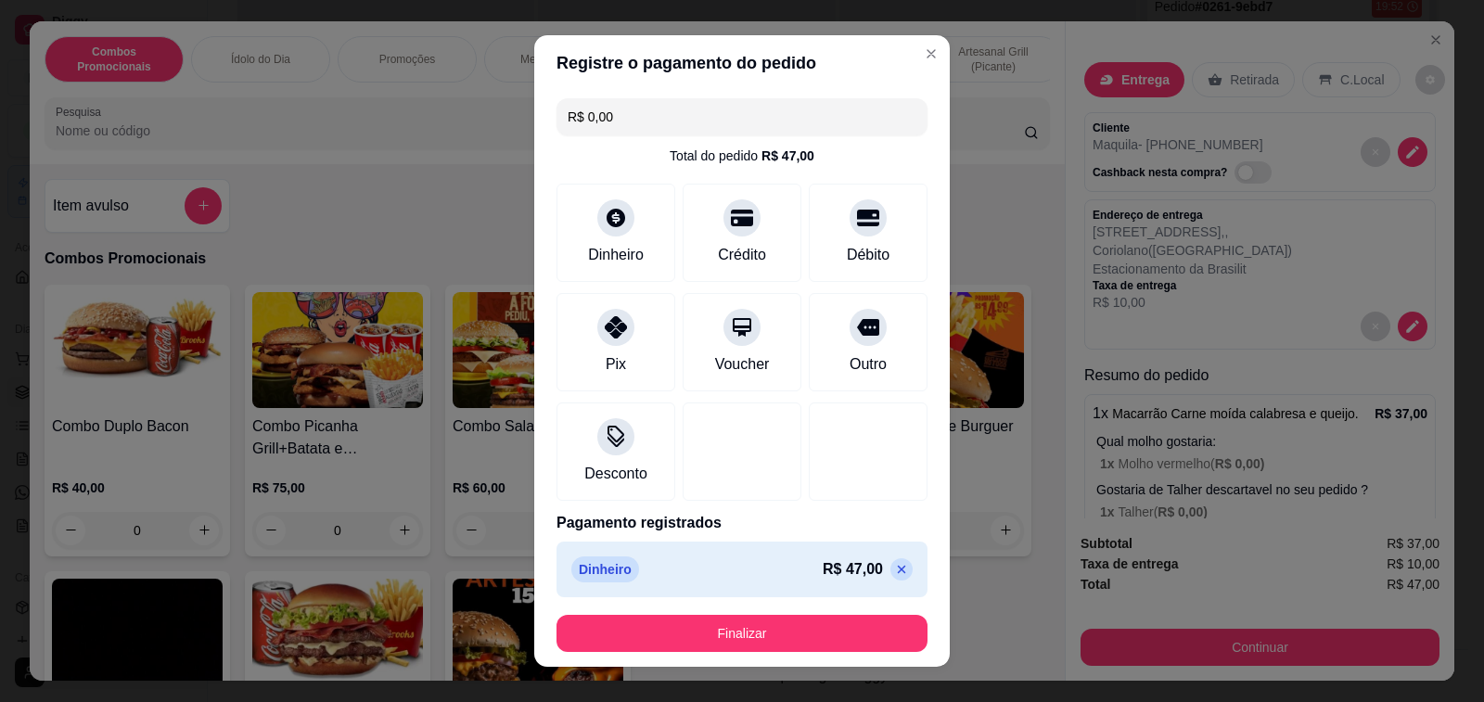
scroll to position [5, 0]
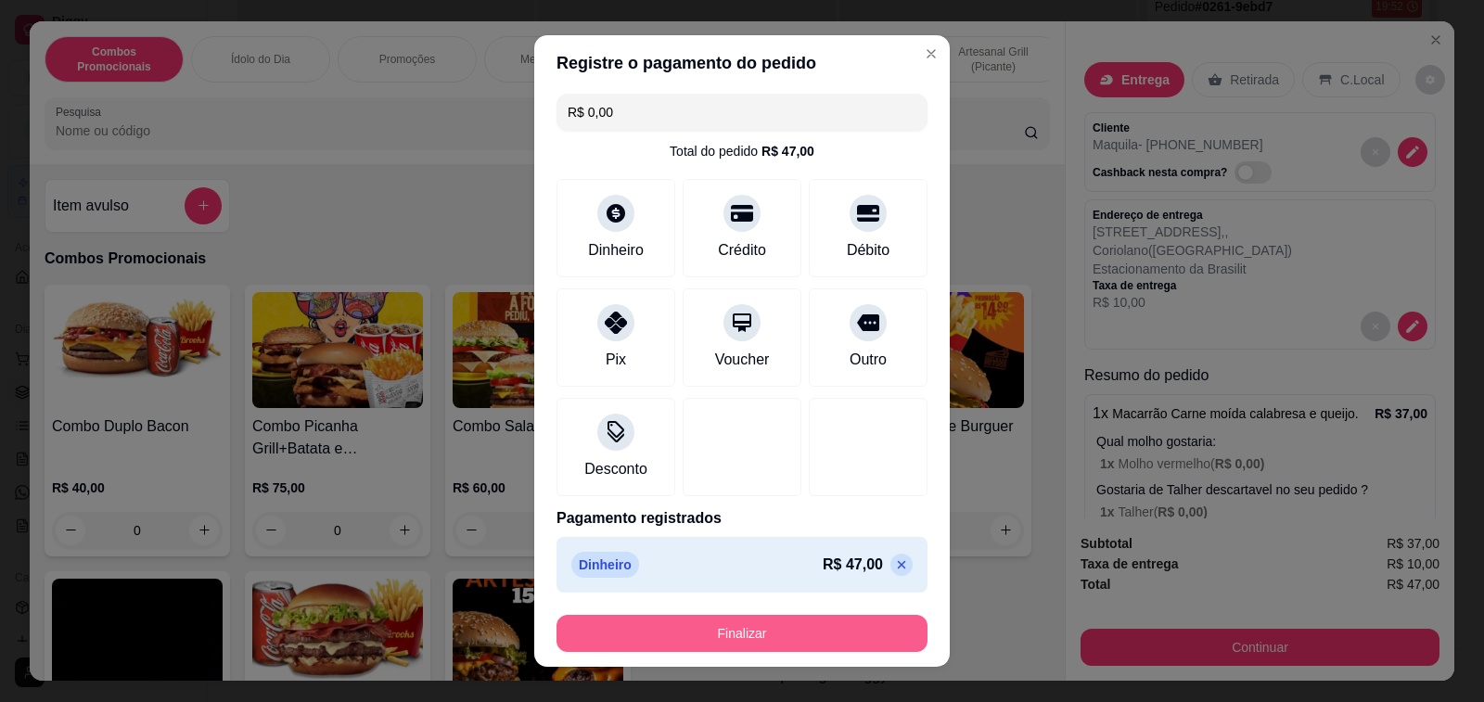
click at [761, 639] on button "Finalizar" at bounding box center [742, 633] width 371 height 37
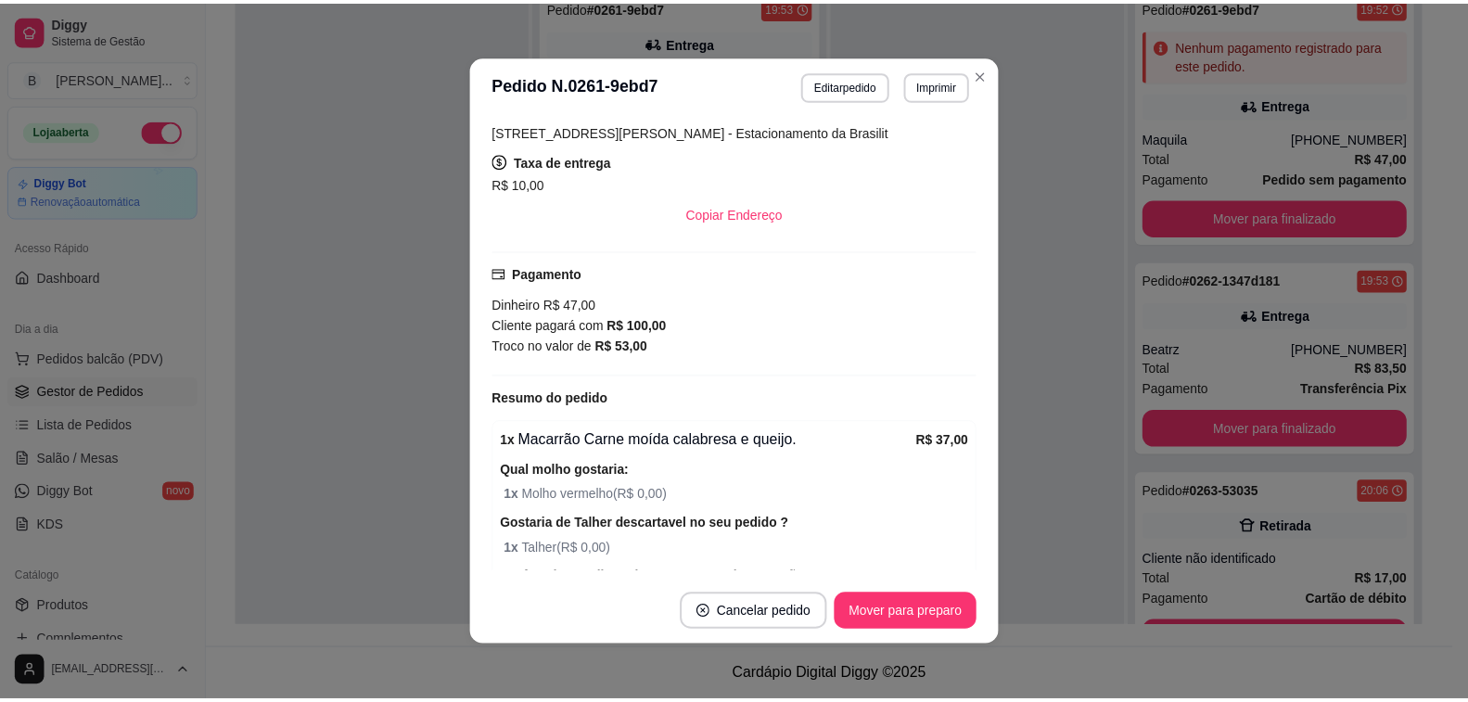
scroll to position [378, 0]
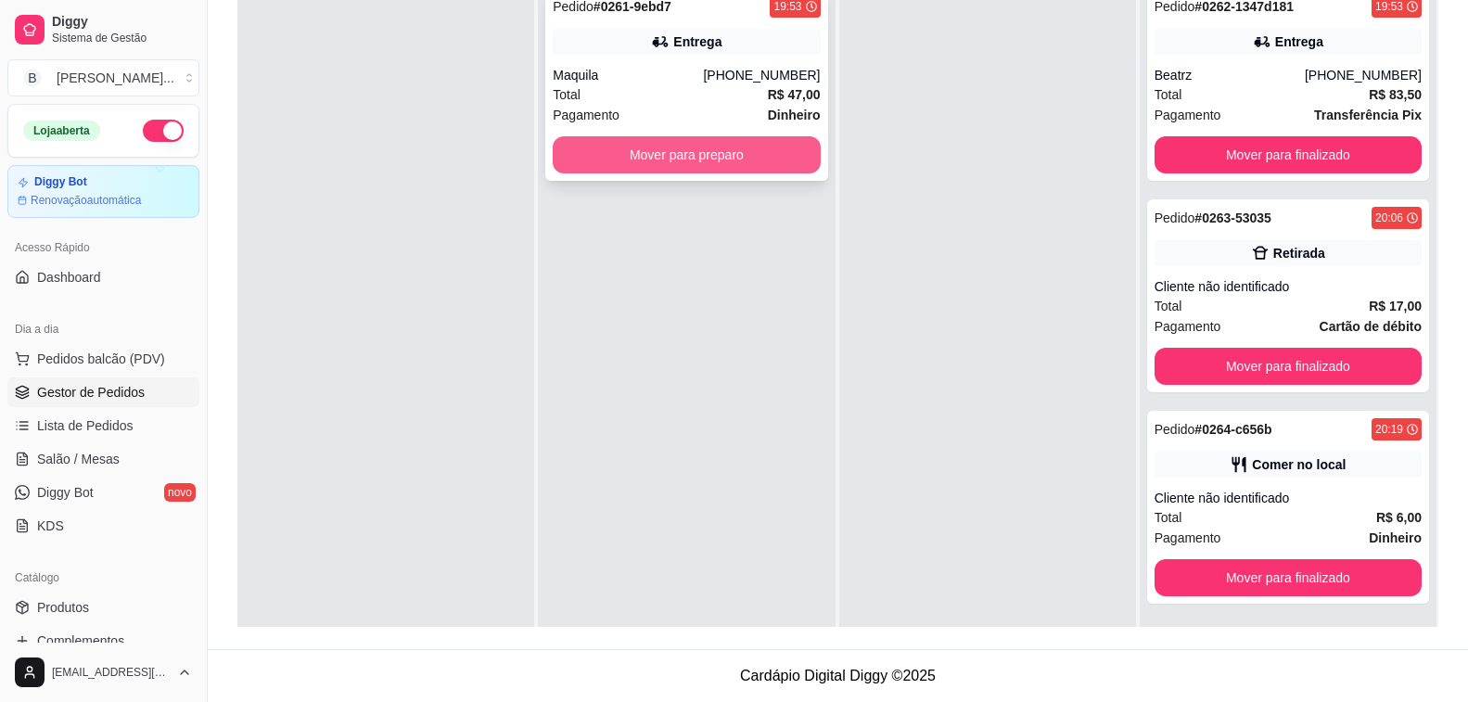
click at [699, 146] on button "Mover para preparo" at bounding box center [686, 154] width 267 height 37
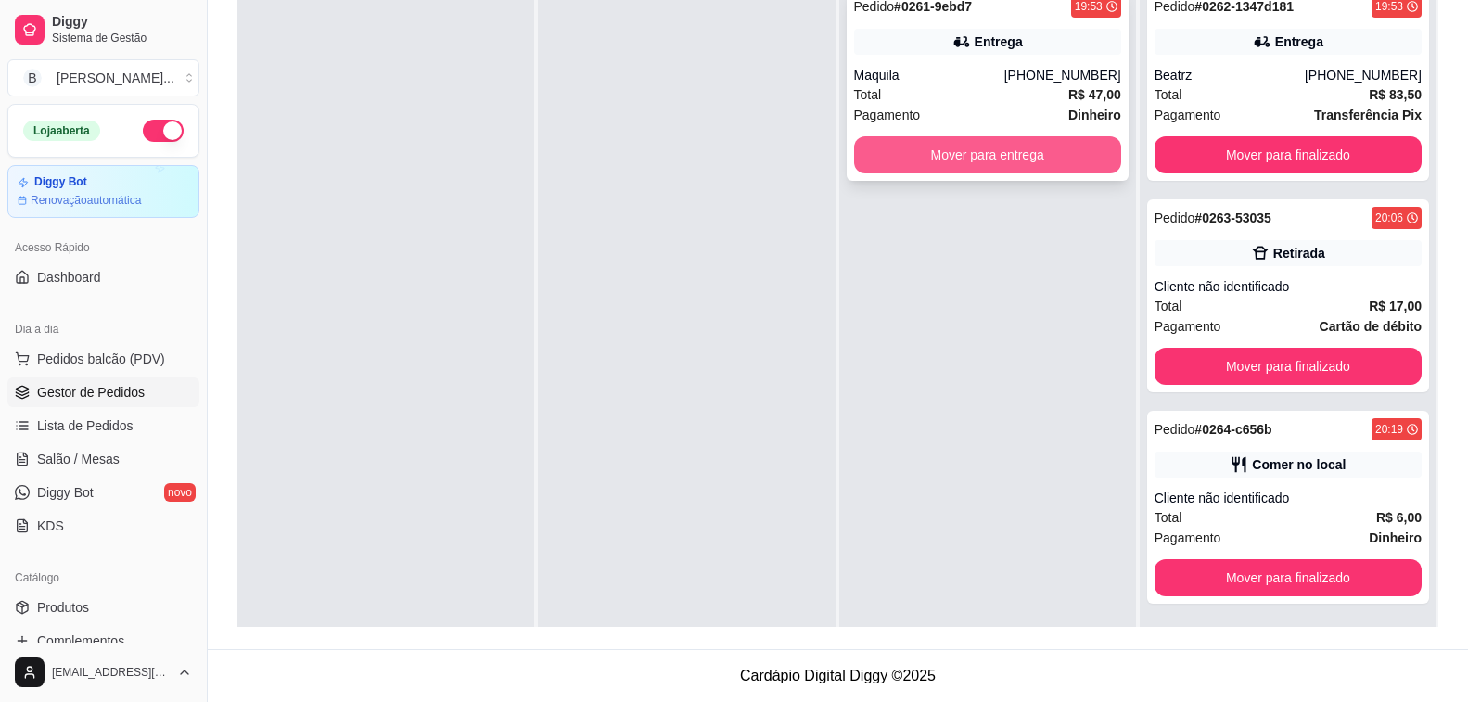
click at [1055, 160] on button "Mover para entrega" at bounding box center [987, 154] width 267 height 37
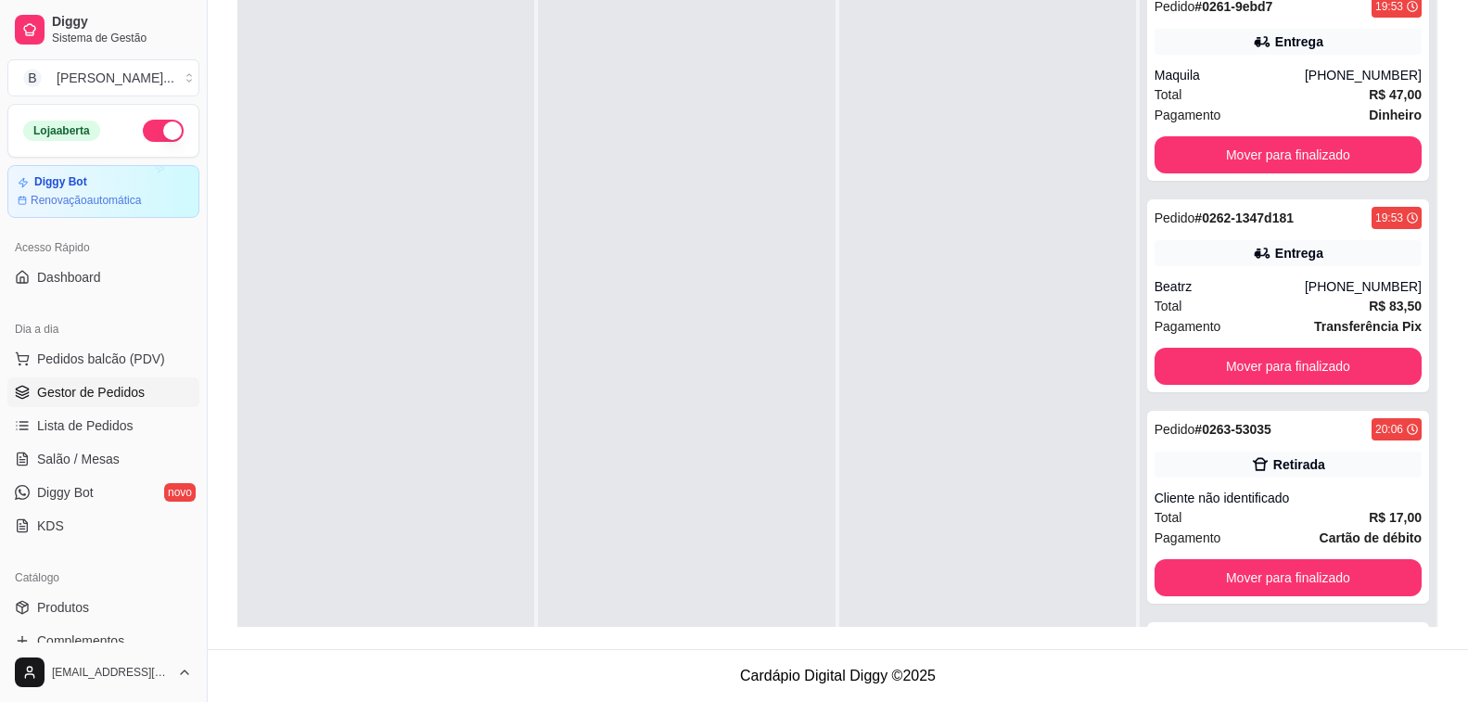
scroll to position [5, 0]
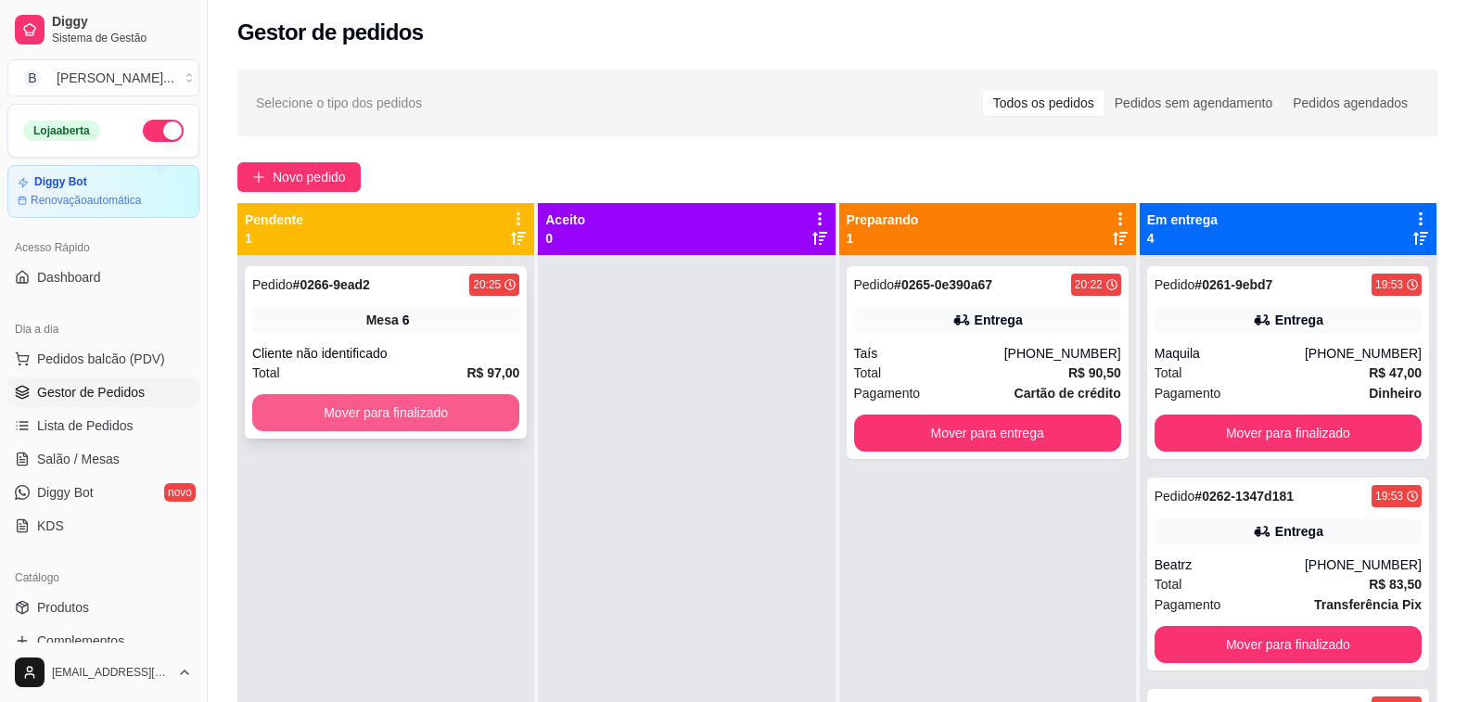
click at [417, 427] on button "Mover para finalizado" at bounding box center [385, 412] width 267 height 37
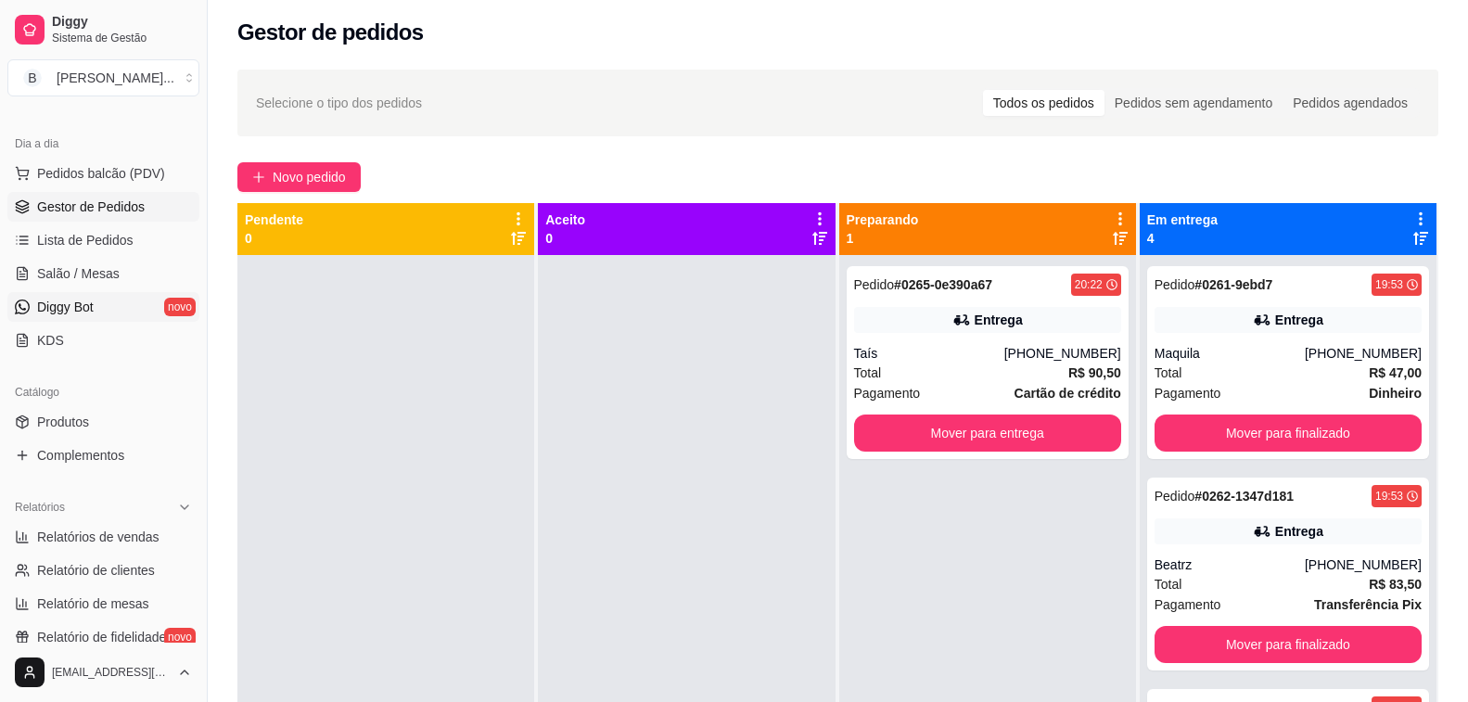
scroll to position [278, 0]
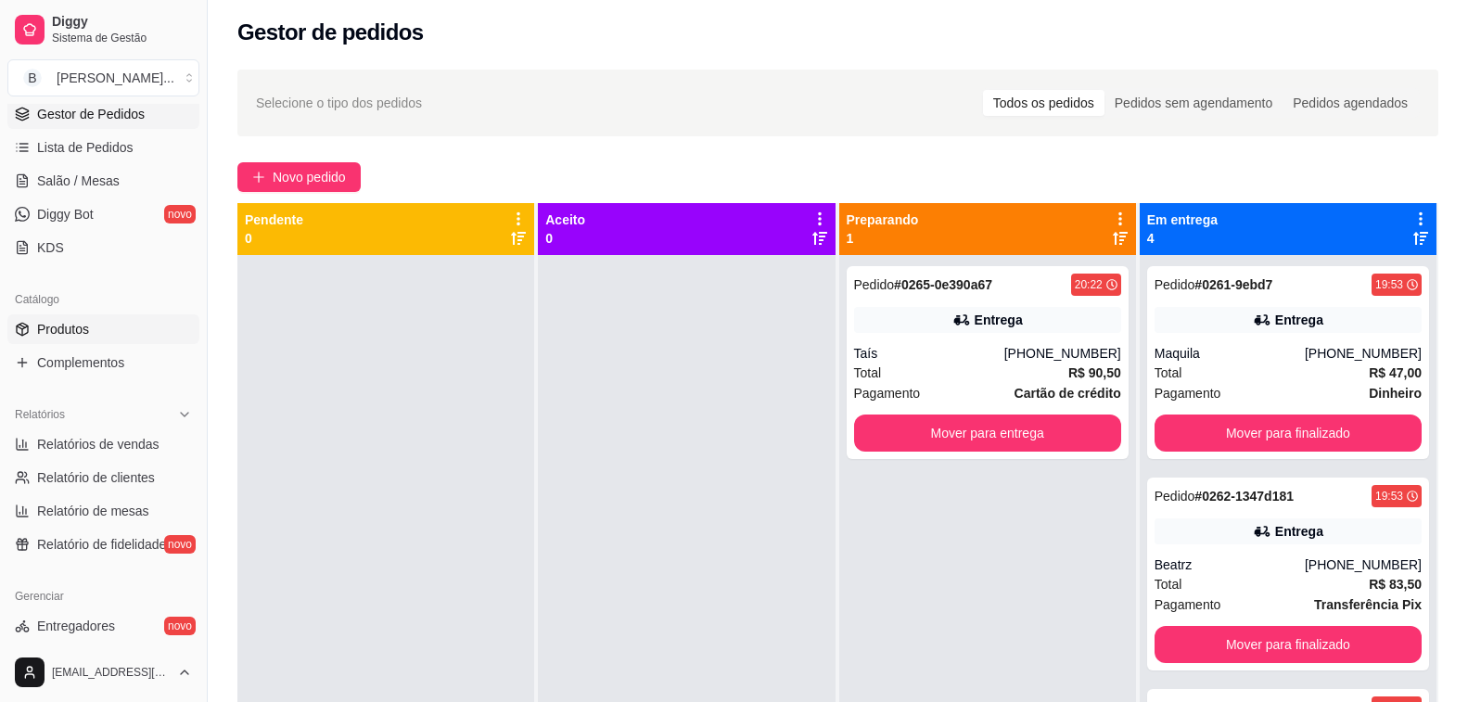
click at [118, 330] on link "Produtos" at bounding box center [103, 329] width 192 height 30
